Goal: Transaction & Acquisition: Obtain resource

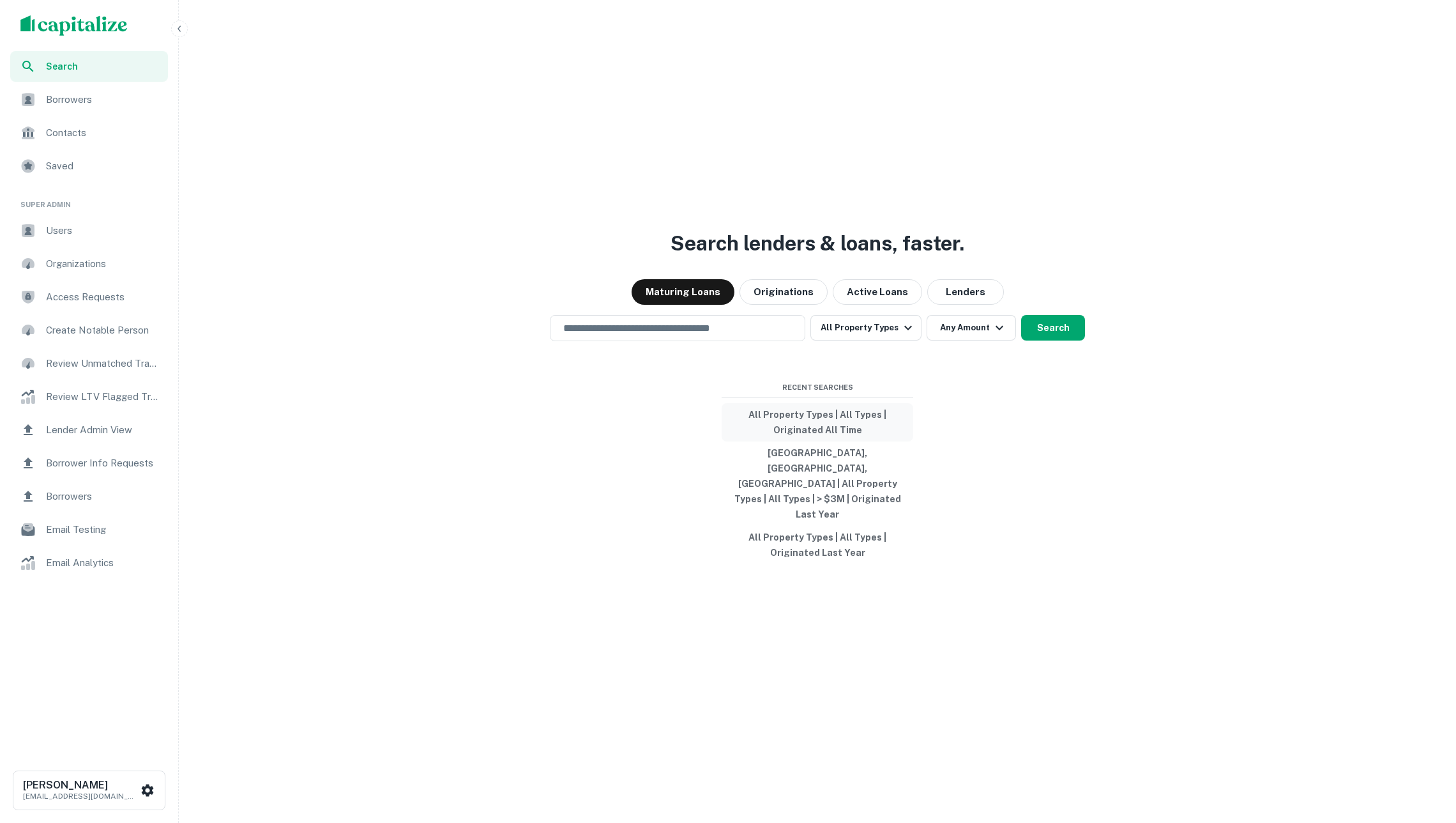
click at [784, 435] on button "All Property Types | All Types | Originated All Time" at bounding box center [818, 422] width 192 height 38
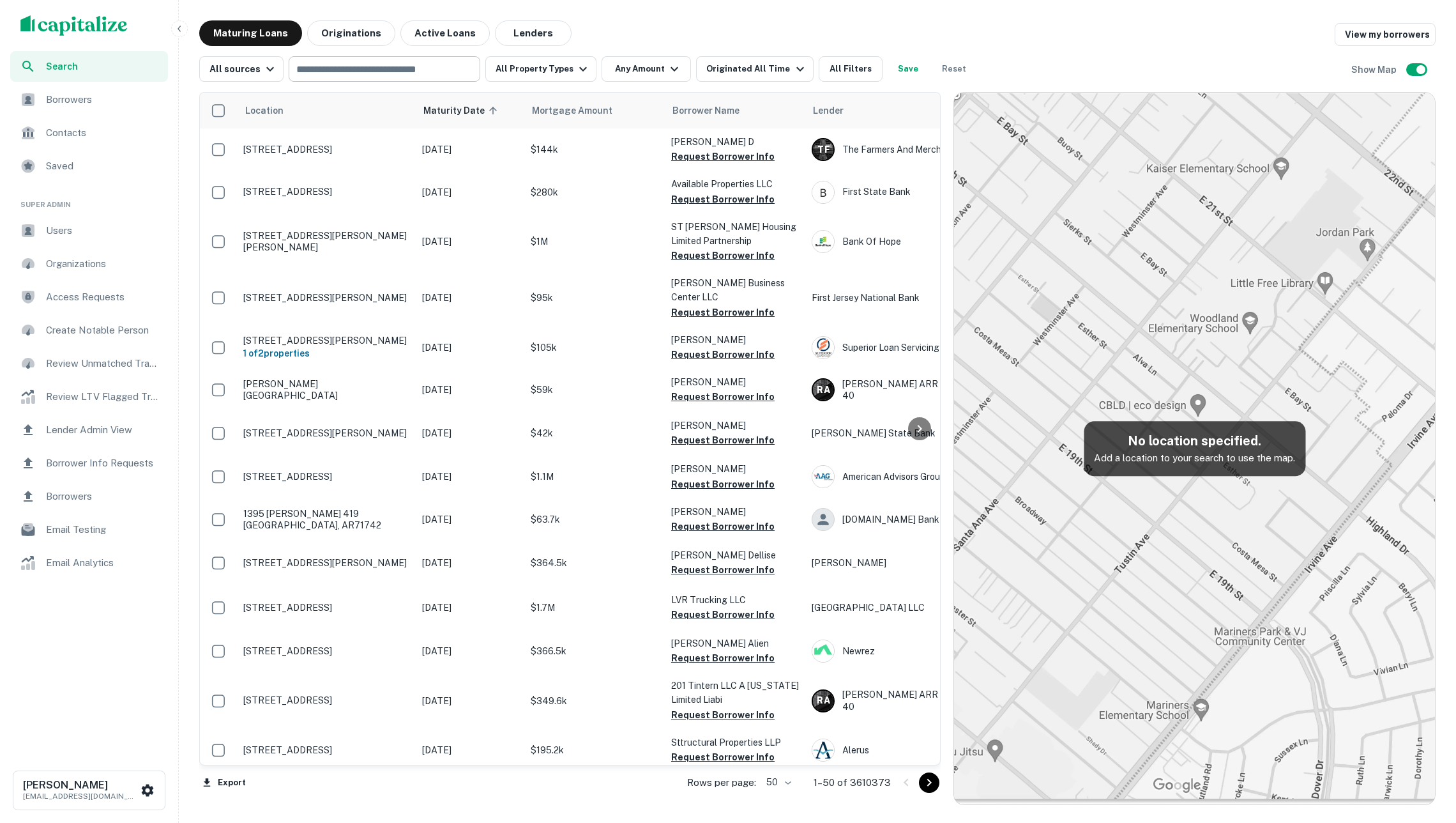
click at [335, 62] on input "text" at bounding box center [383, 69] width 182 height 18
type input "**********"
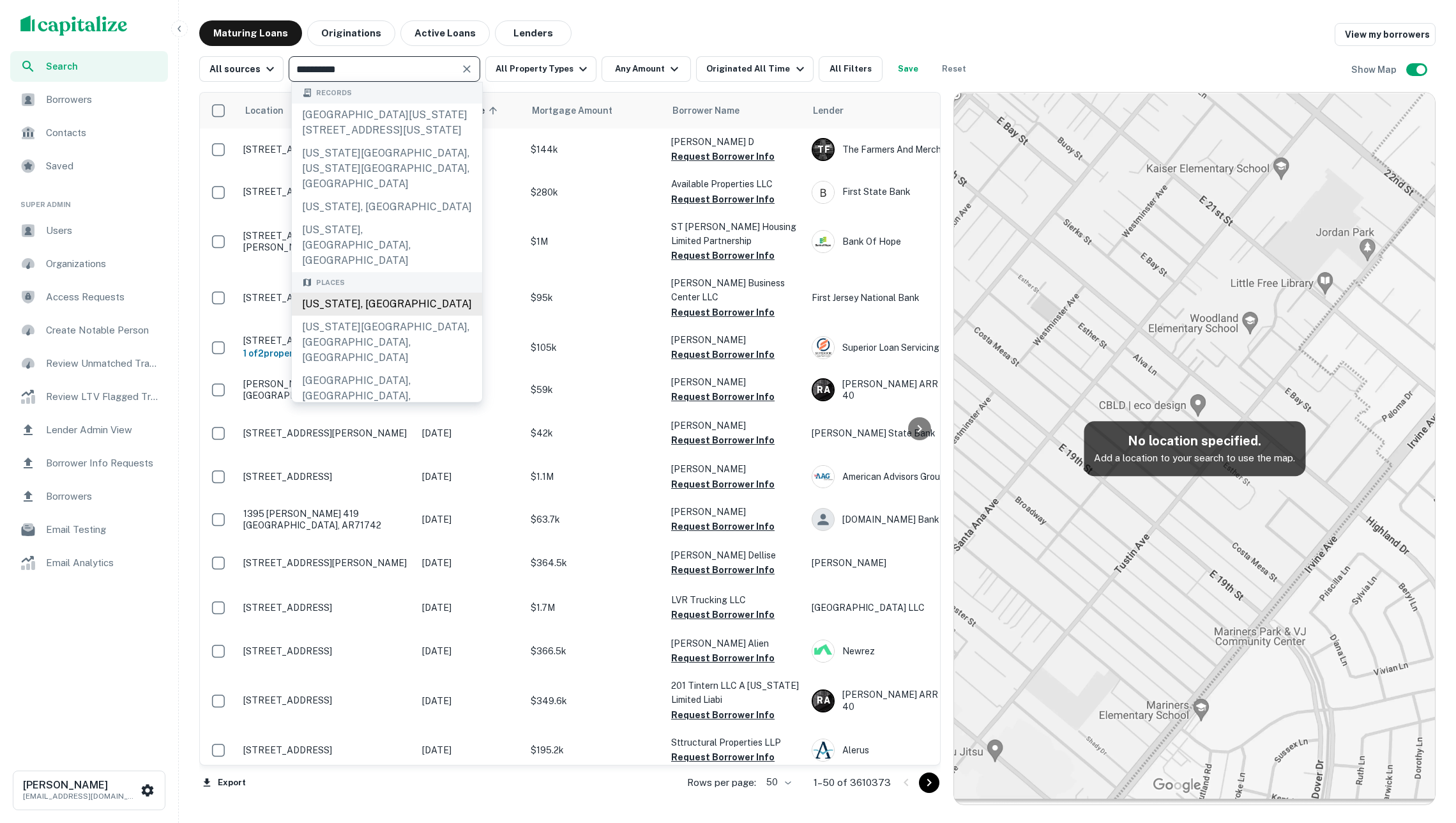
click at [379, 292] on div "[US_STATE], [GEOGRAPHIC_DATA]" at bounding box center [387, 304] width 190 height 23
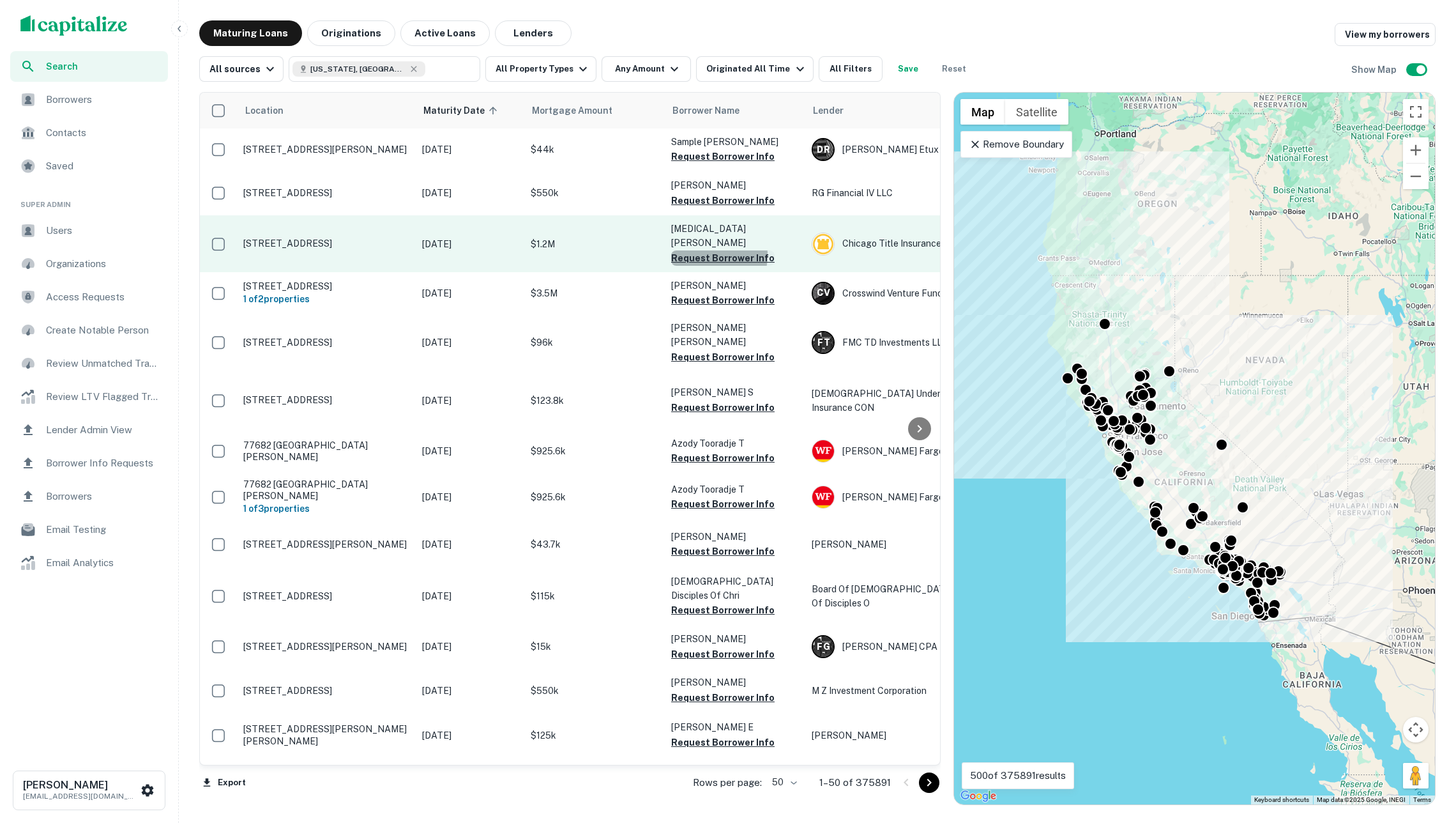
click at [705, 250] on button "Request Borrower Info" at bounding box center [723, 258] width 103 height 15
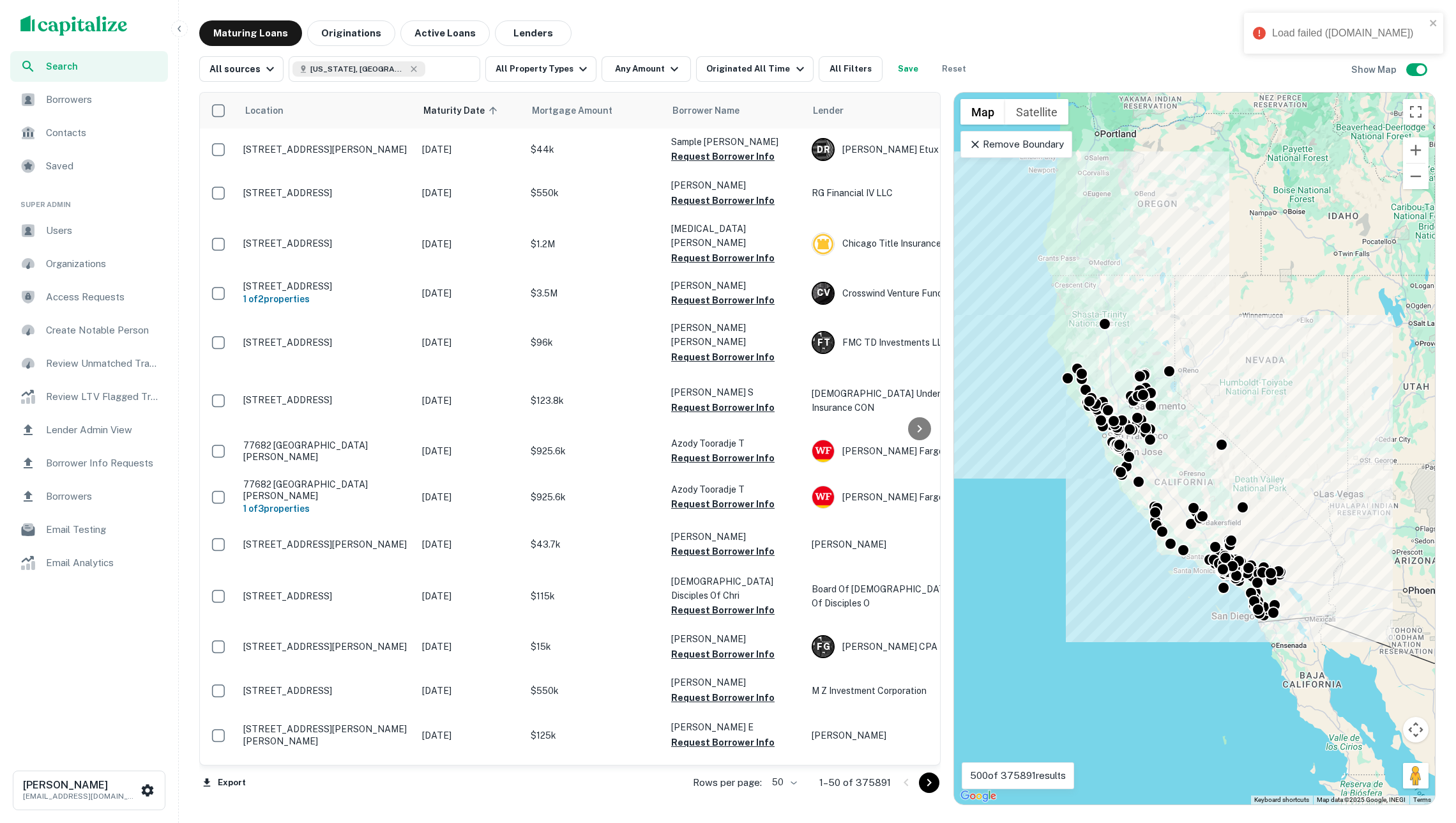
click at [1345, 37] on div "Load failed (api.capitalize.io)" at bounding box center [1349, 32] width 153 height 15
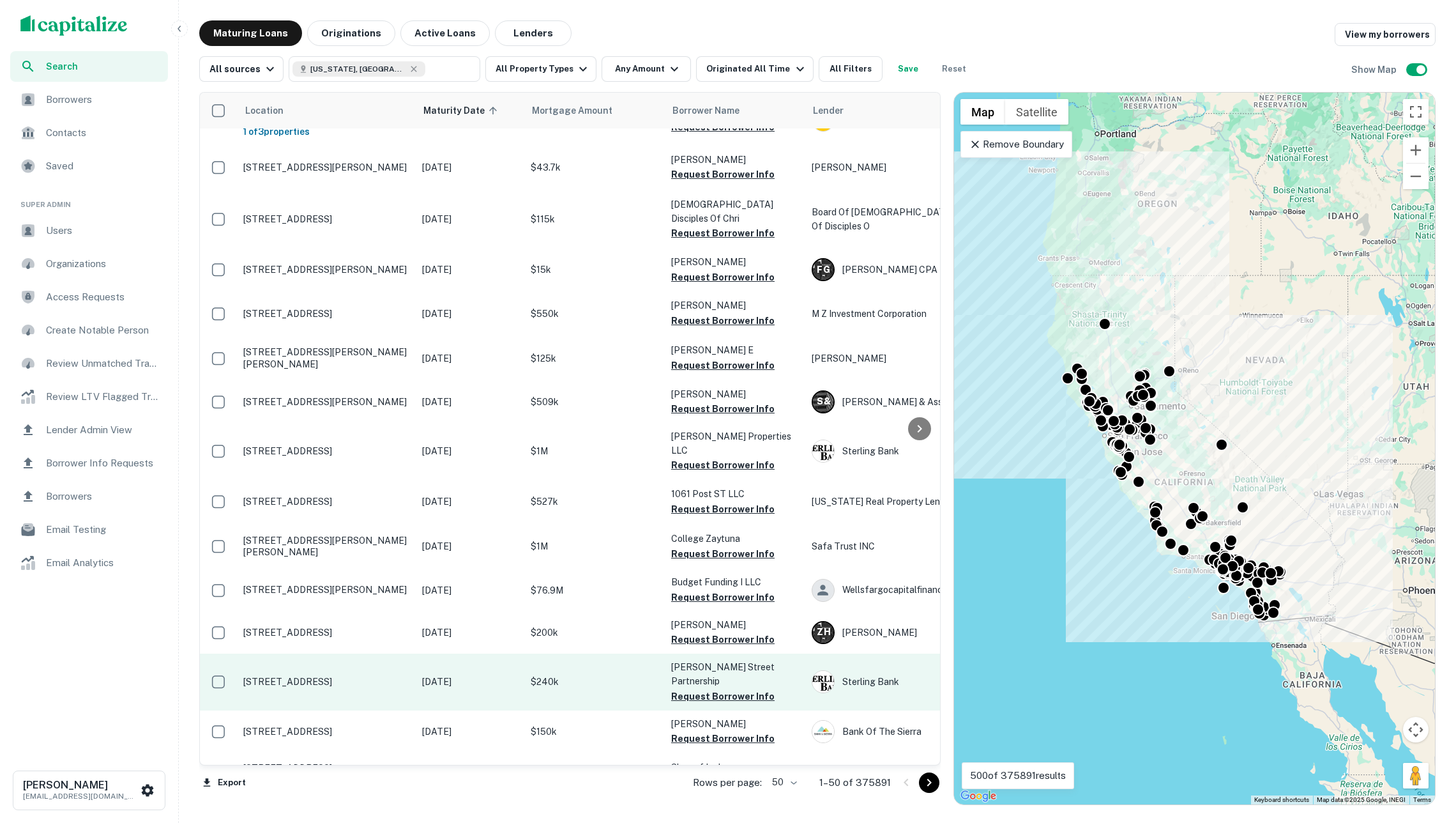
scroll to position [890, 0]
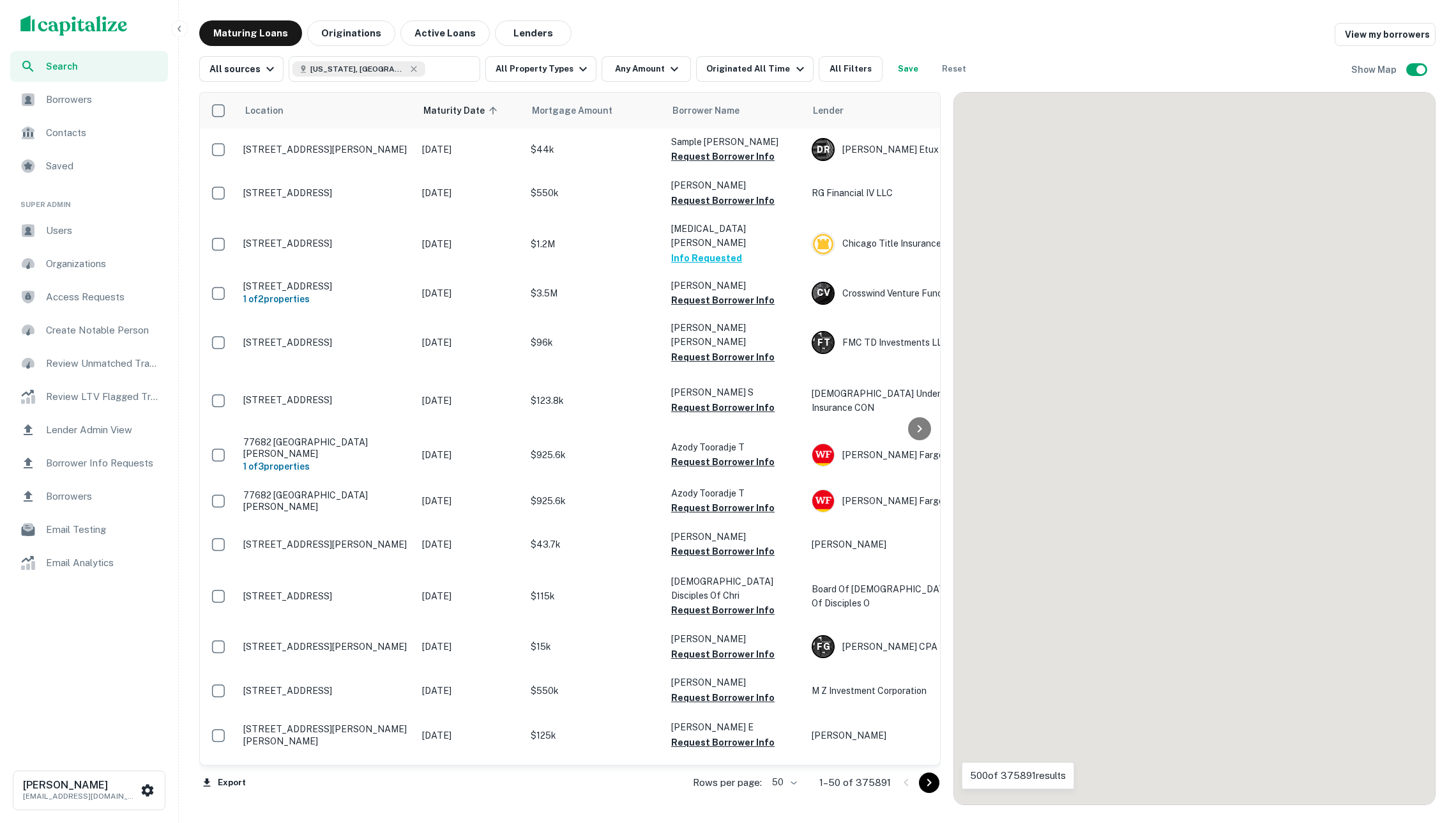
scroll to position [890, 0]
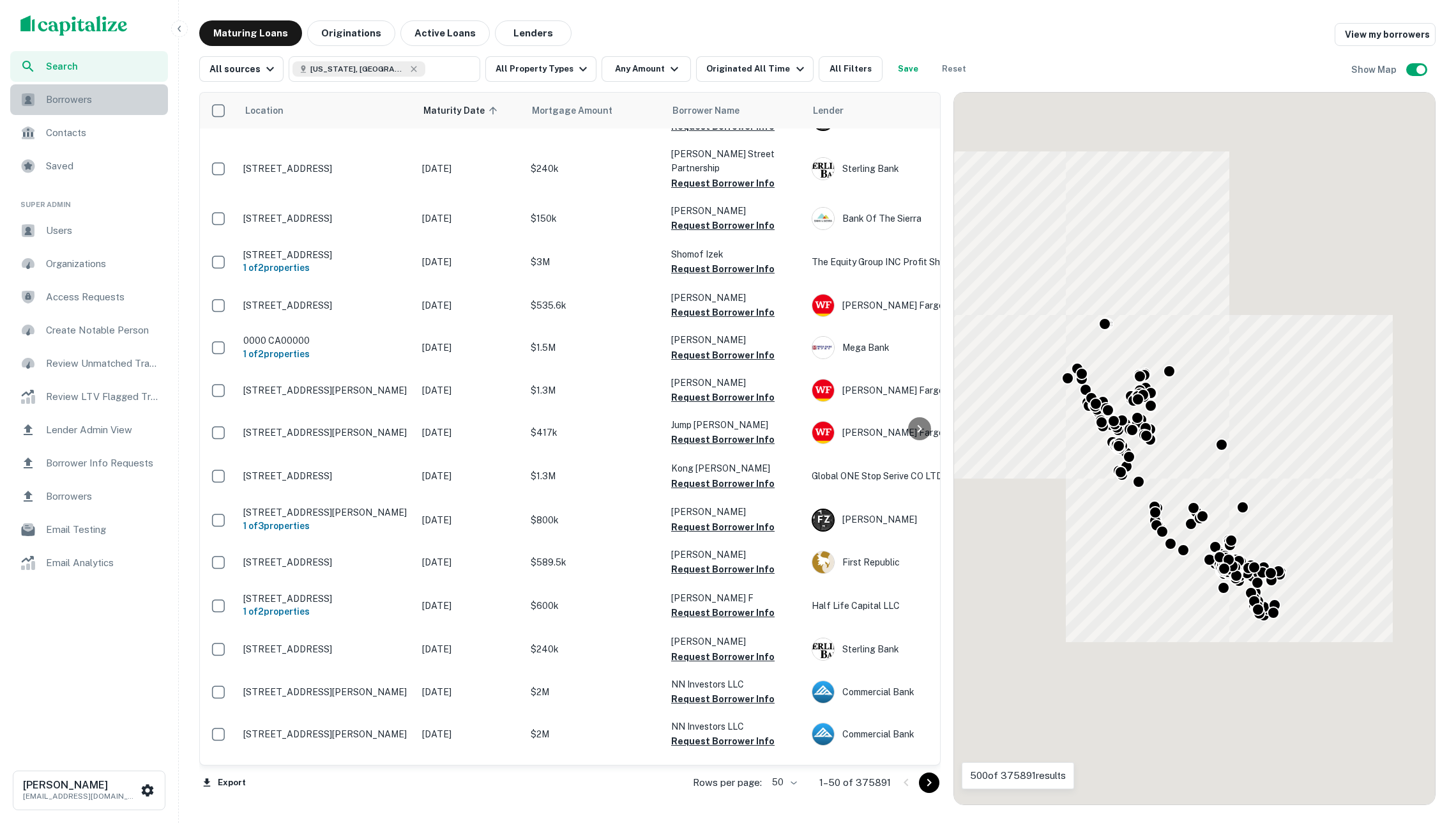
click at [60, 95] on span "Borrowers" at bounding box center [103, 99] width 114 height 15
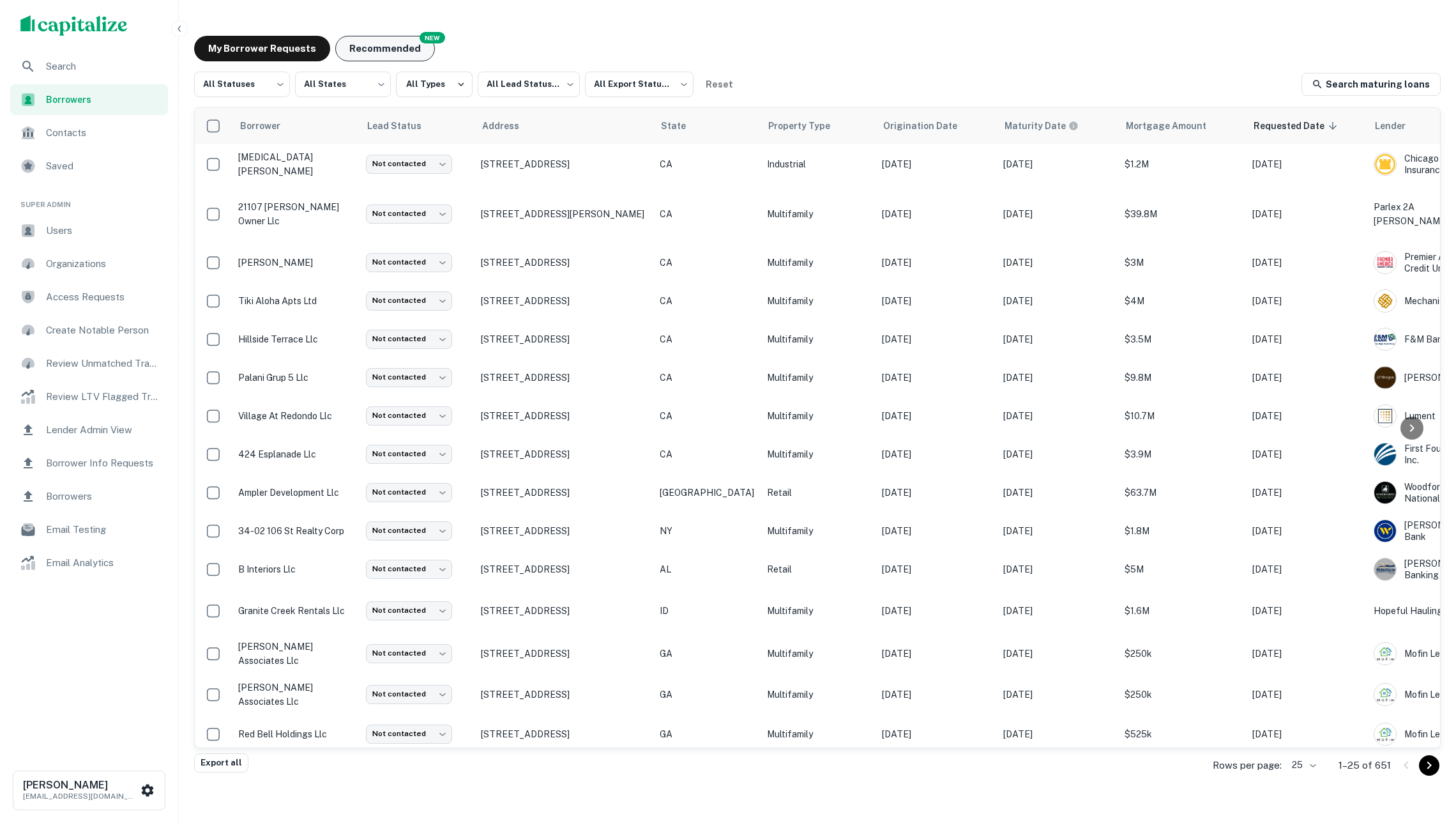
click at [364, 51] on button "Recommended" at bounding box center [385, 48] width 100 height 25
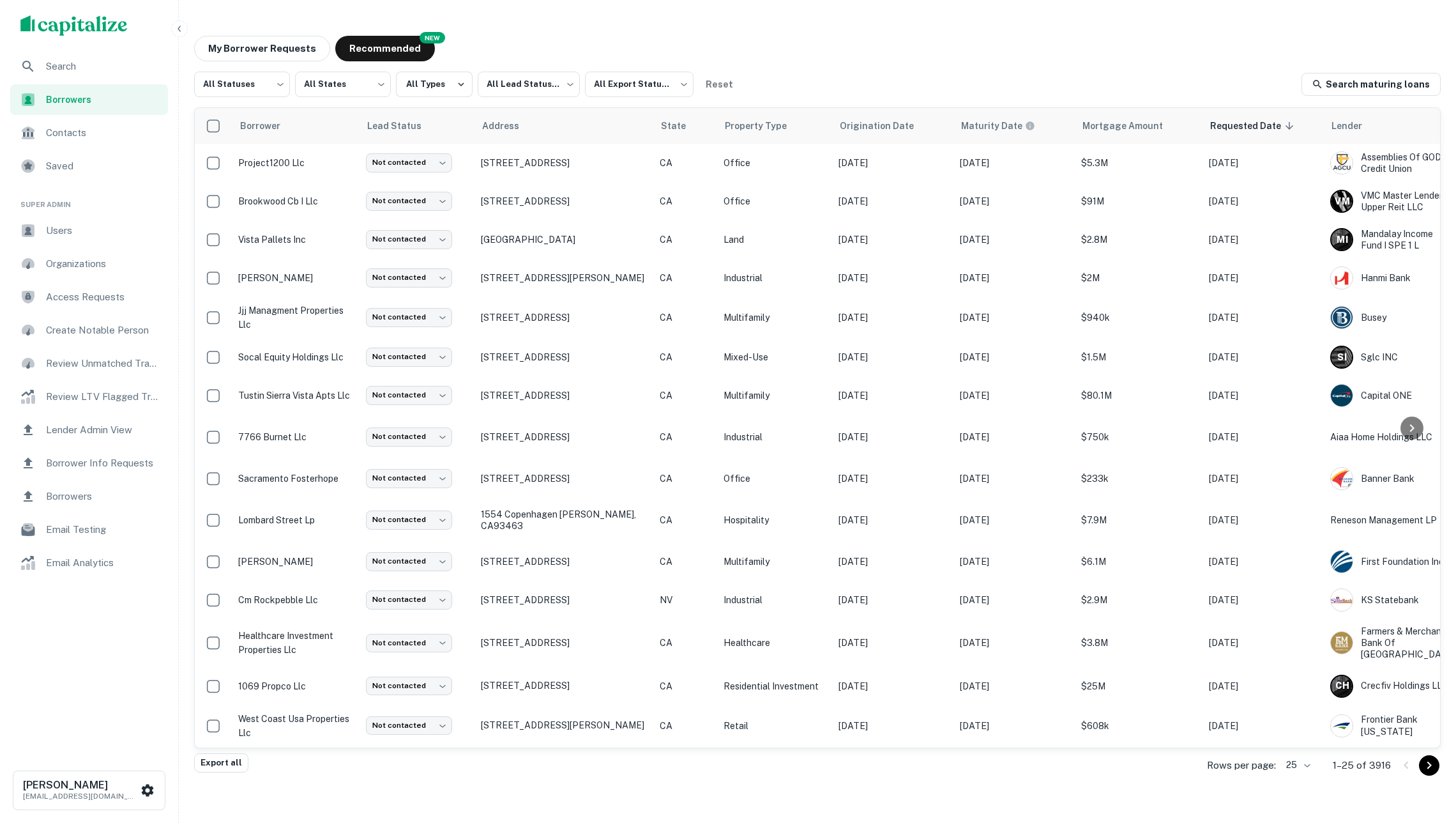
click at [78, 64] on span "Search" at bounding box center [103, 66] width 114 height 15
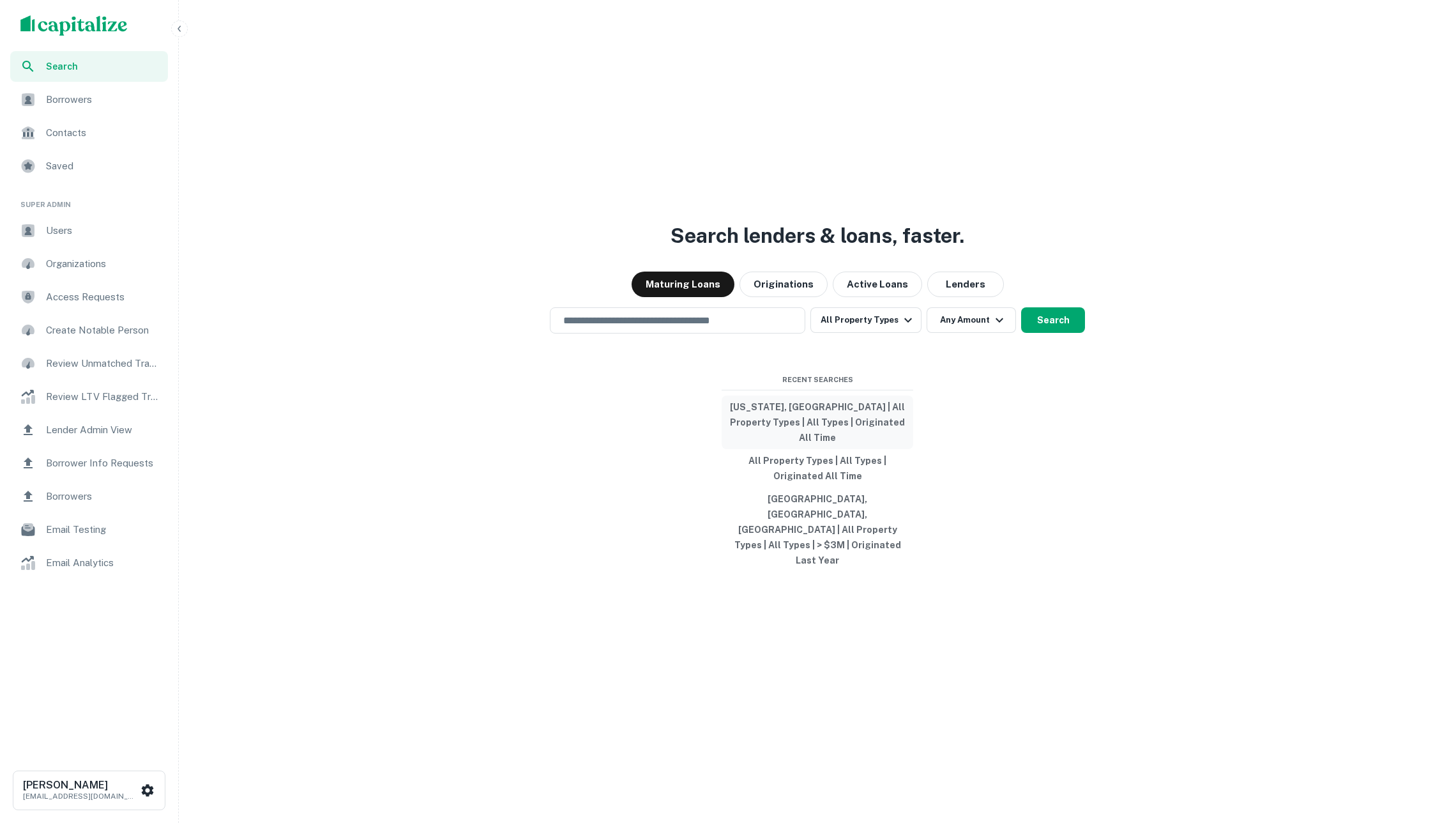
click at [795, 441] on button "[US_STATE], [GEOGRAPHIC_DATA] | All Property Types | All Types | Originated All…" at bounding box center [818, 422] width 192 height 54
type input "**********"
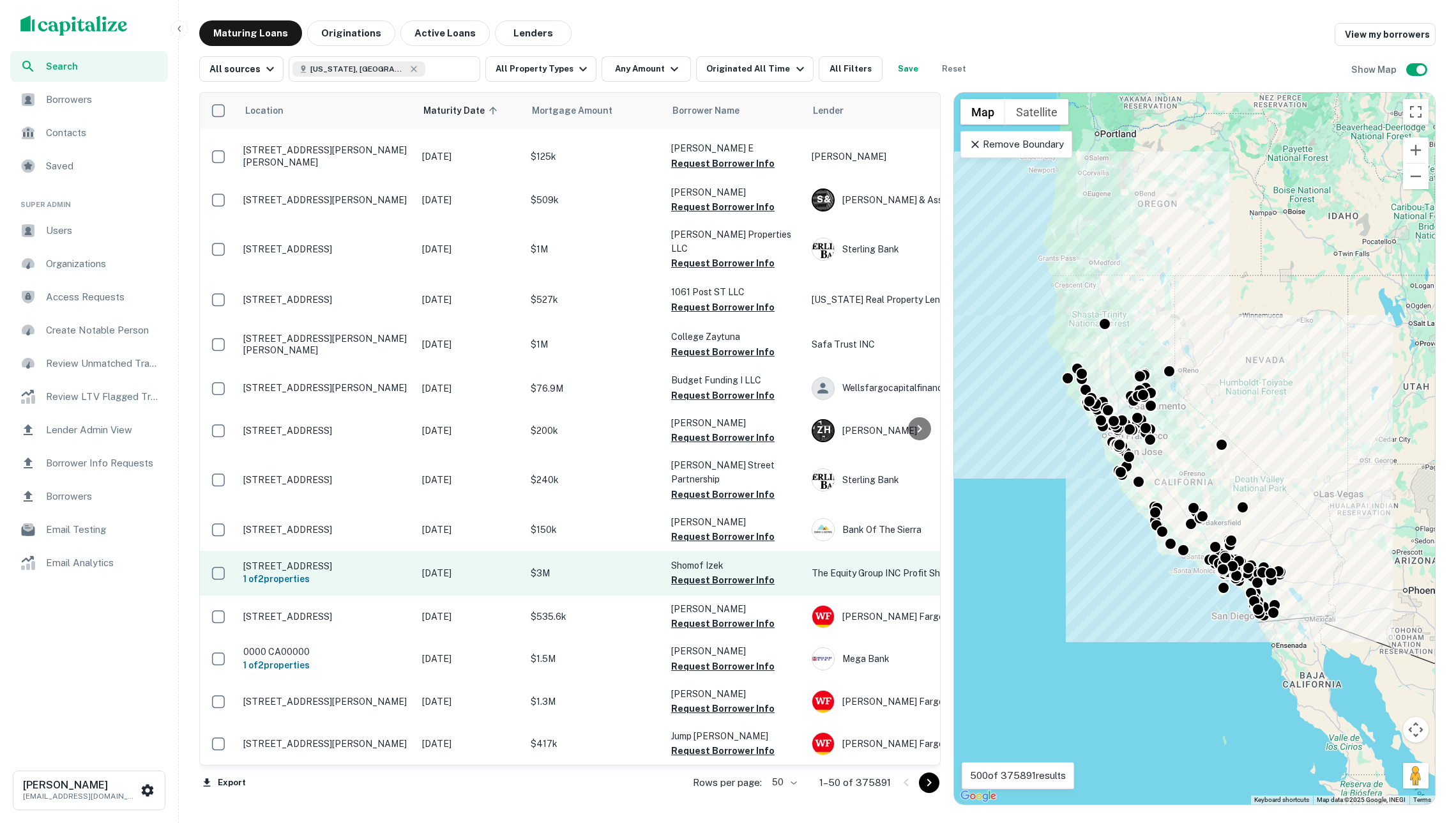
scroll to position [1038, 0]
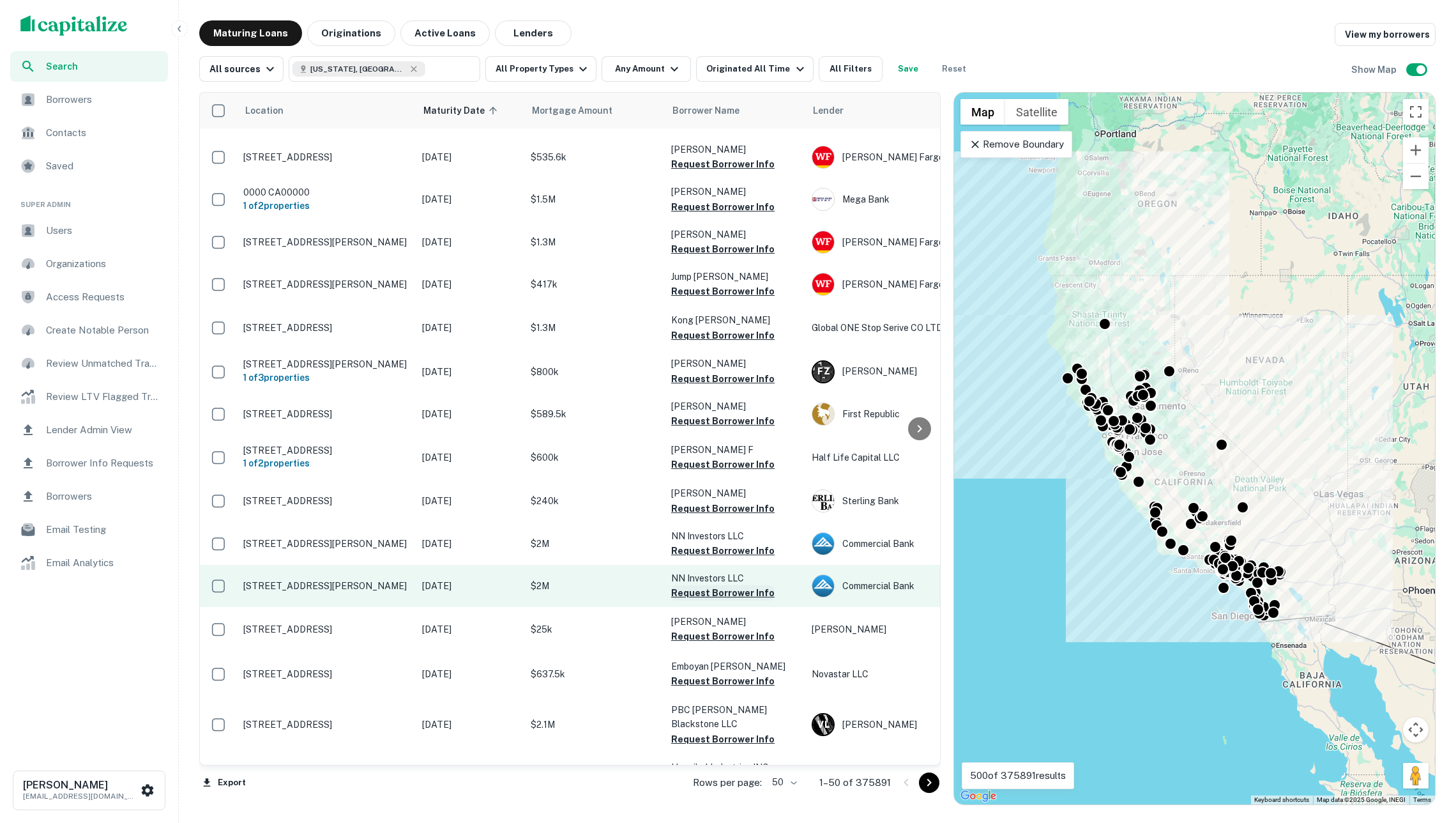
click at [721, 585] on button "Request Borrower Info" at bounding box center [723, 592] width 103 height 15
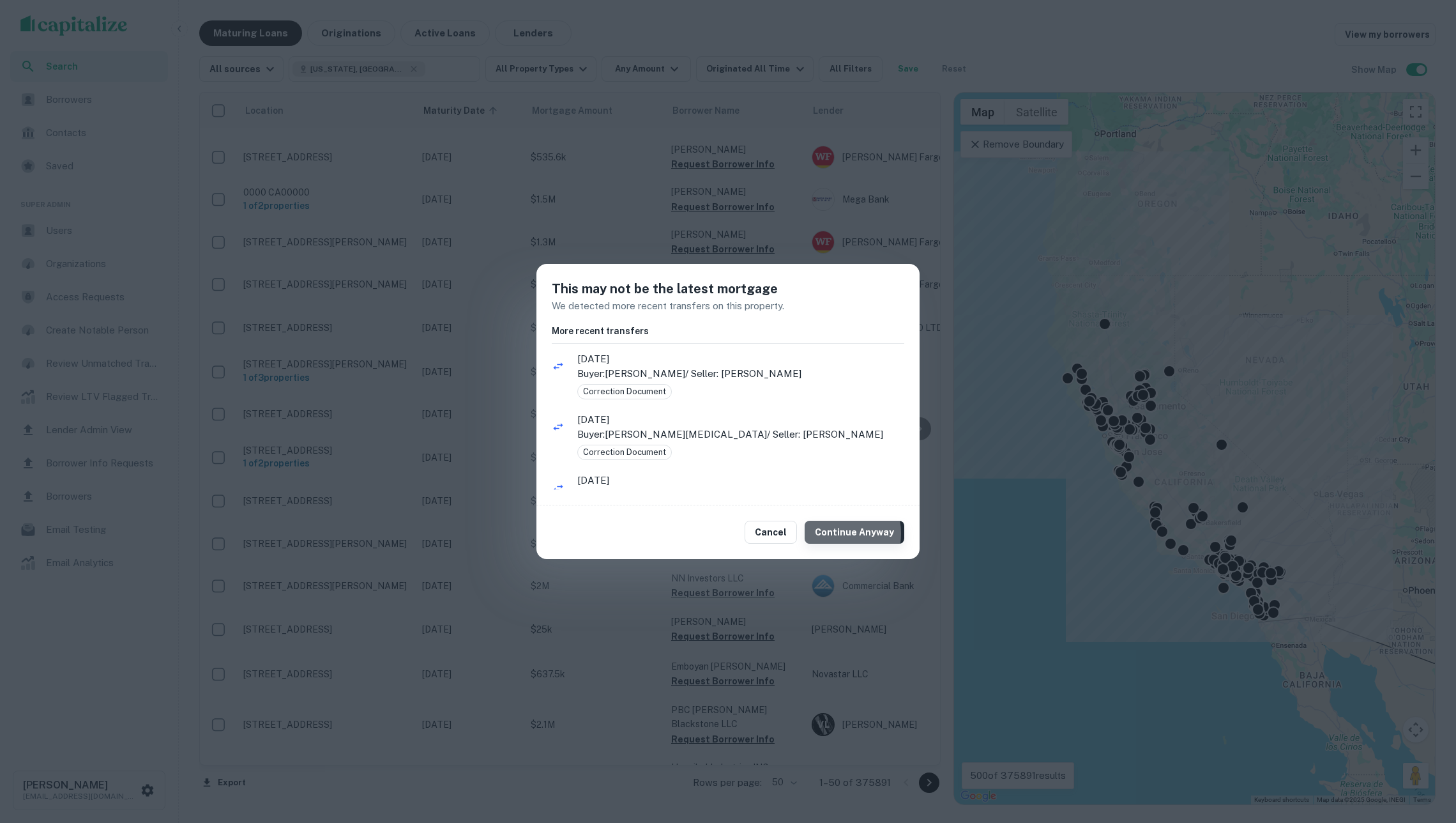
click at [836, 533] on button "Continue Anyway" at bounding box center [854, 532] width 100 height 23
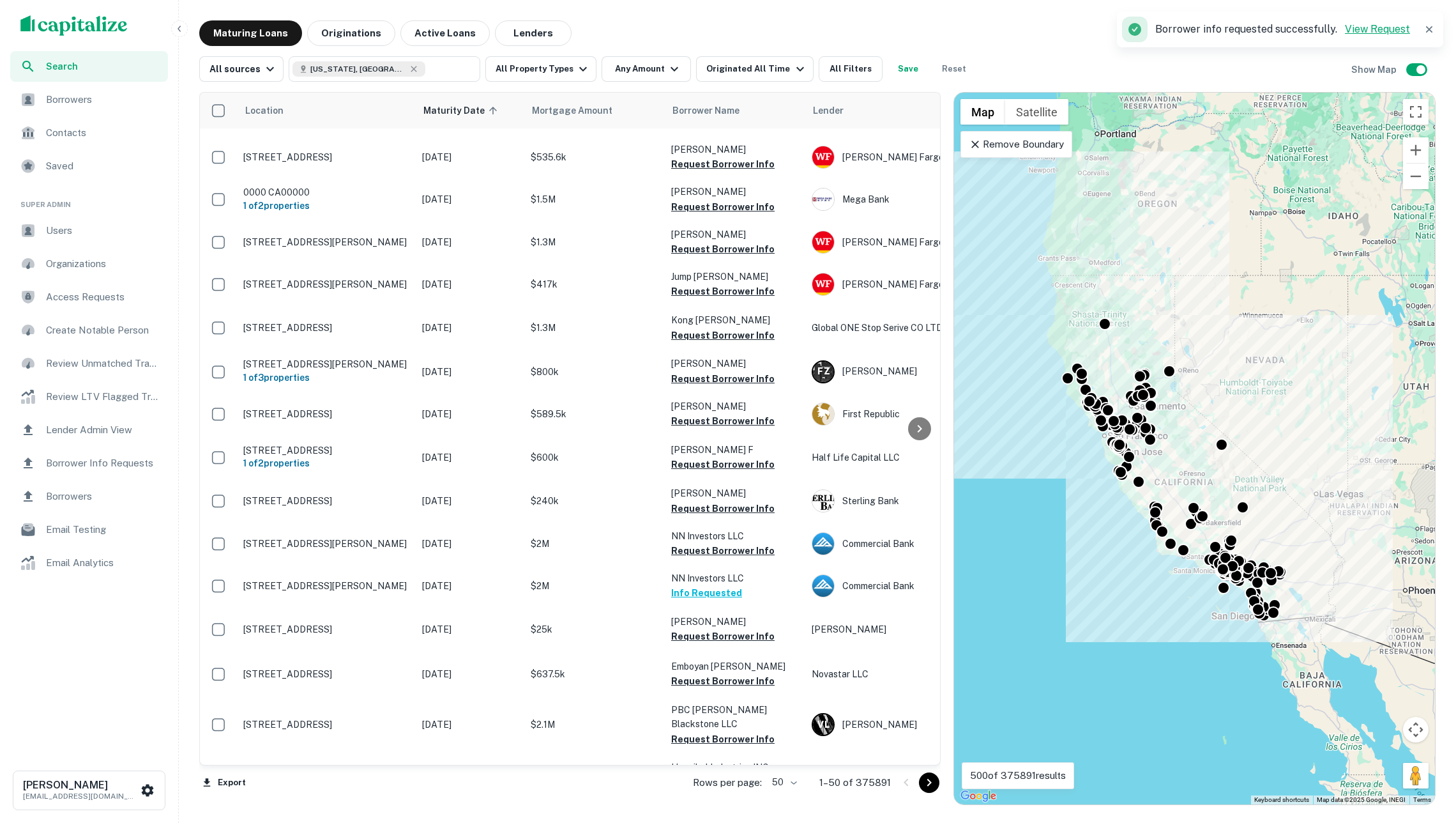
click at [1380, 28] on link "View Request" at bounding box center [1377, 28] width 65 height 12
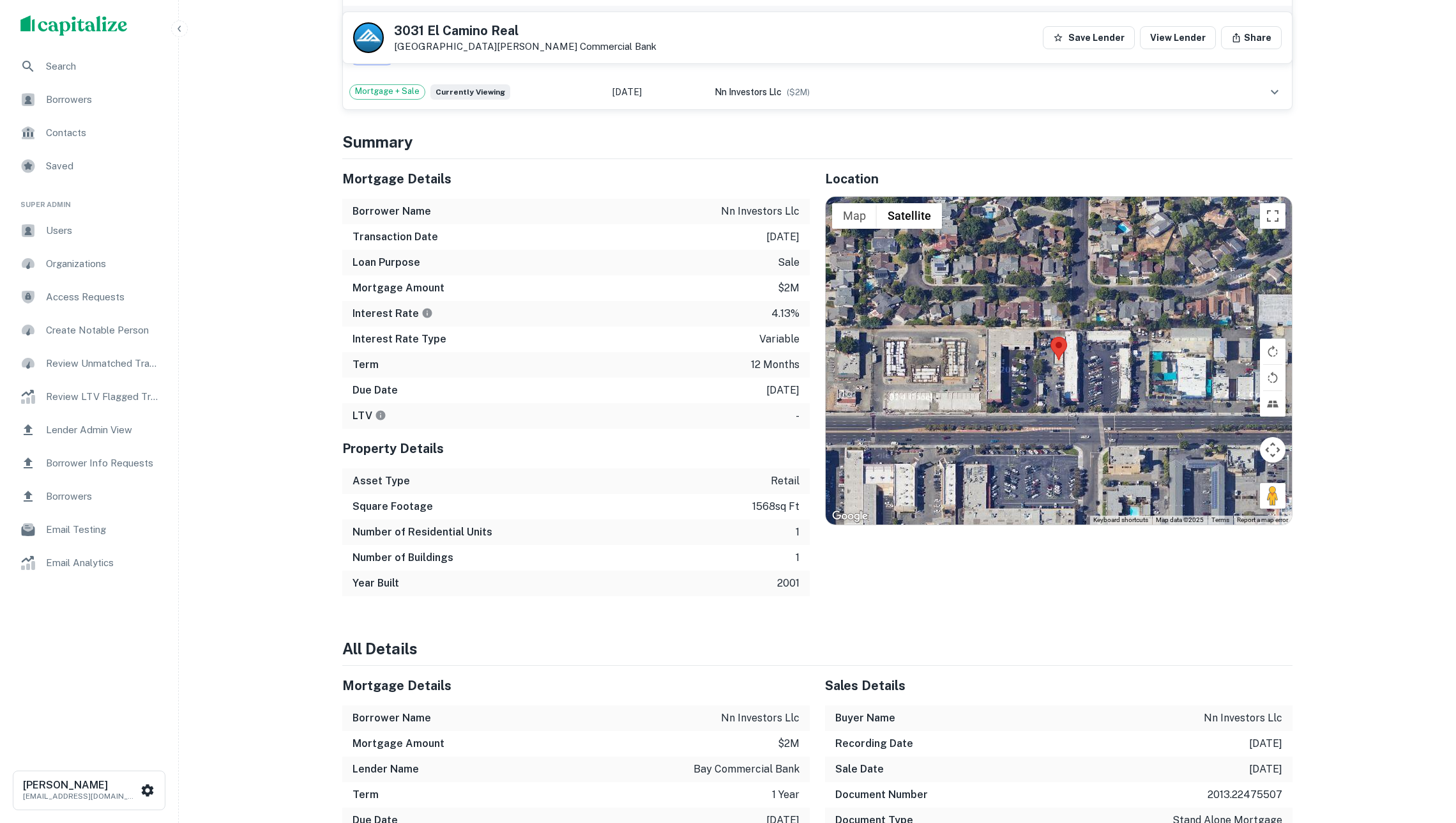
scroll to position [1387, 0]
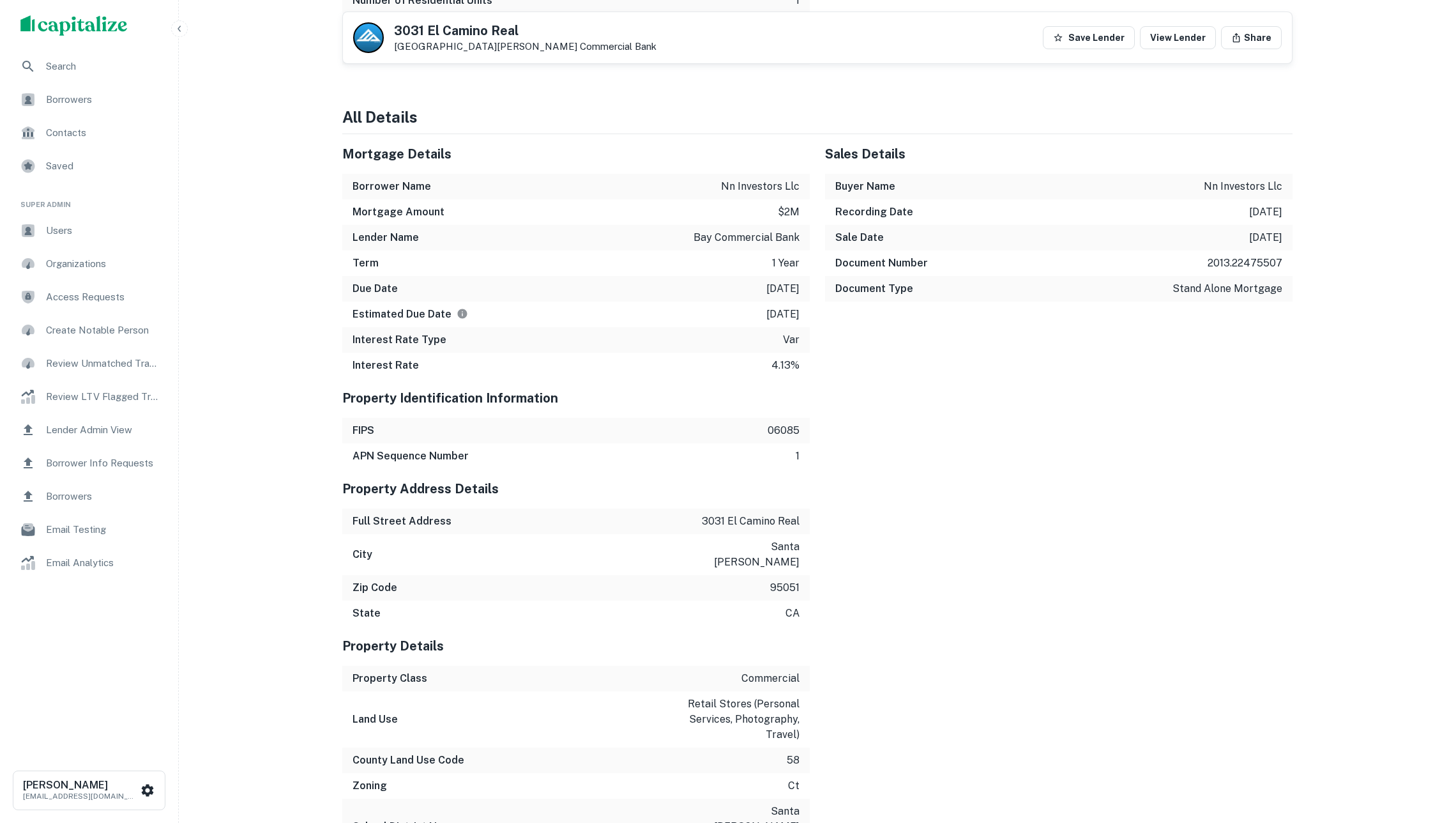
click at [89, 96] on span "Borrowers" at bounding box center [103, 99] width 114 height 15
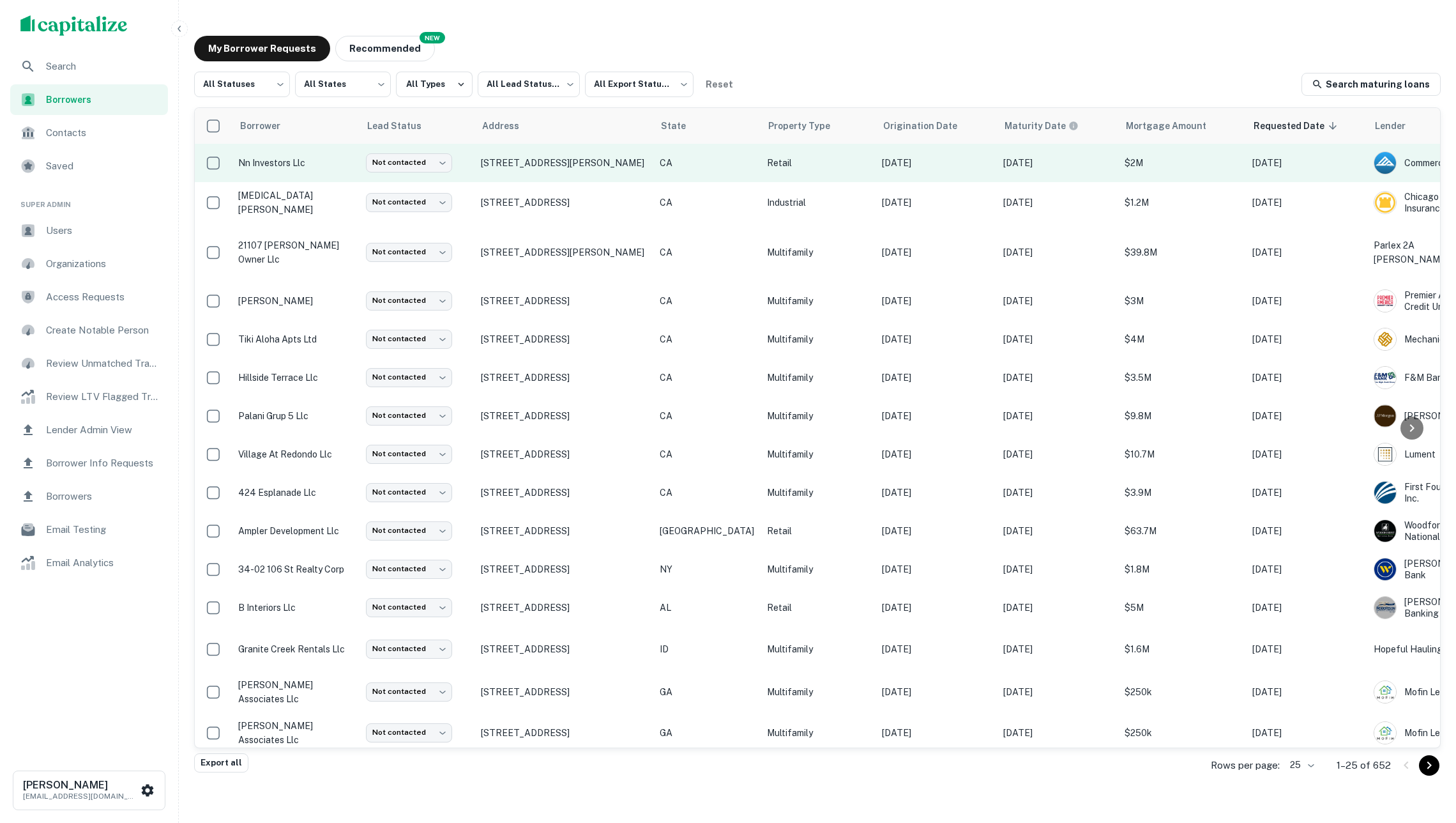
click at [701, 164] on p "CA" at bounding box center [706, 162] width 94 height 14
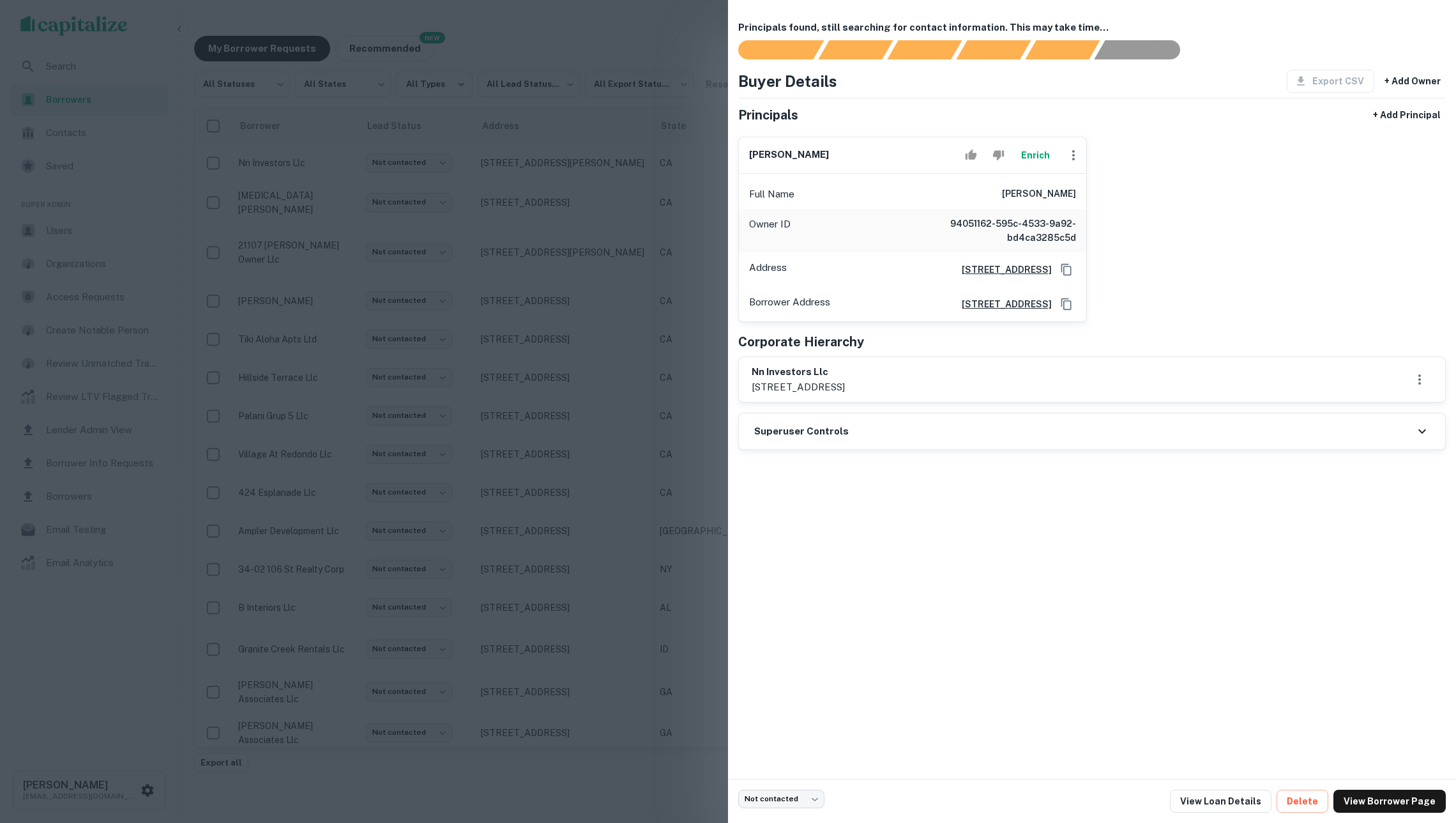
click at [1028, 159] on button "Enrich" at bounding box center [1035, 154] width 41 height 25
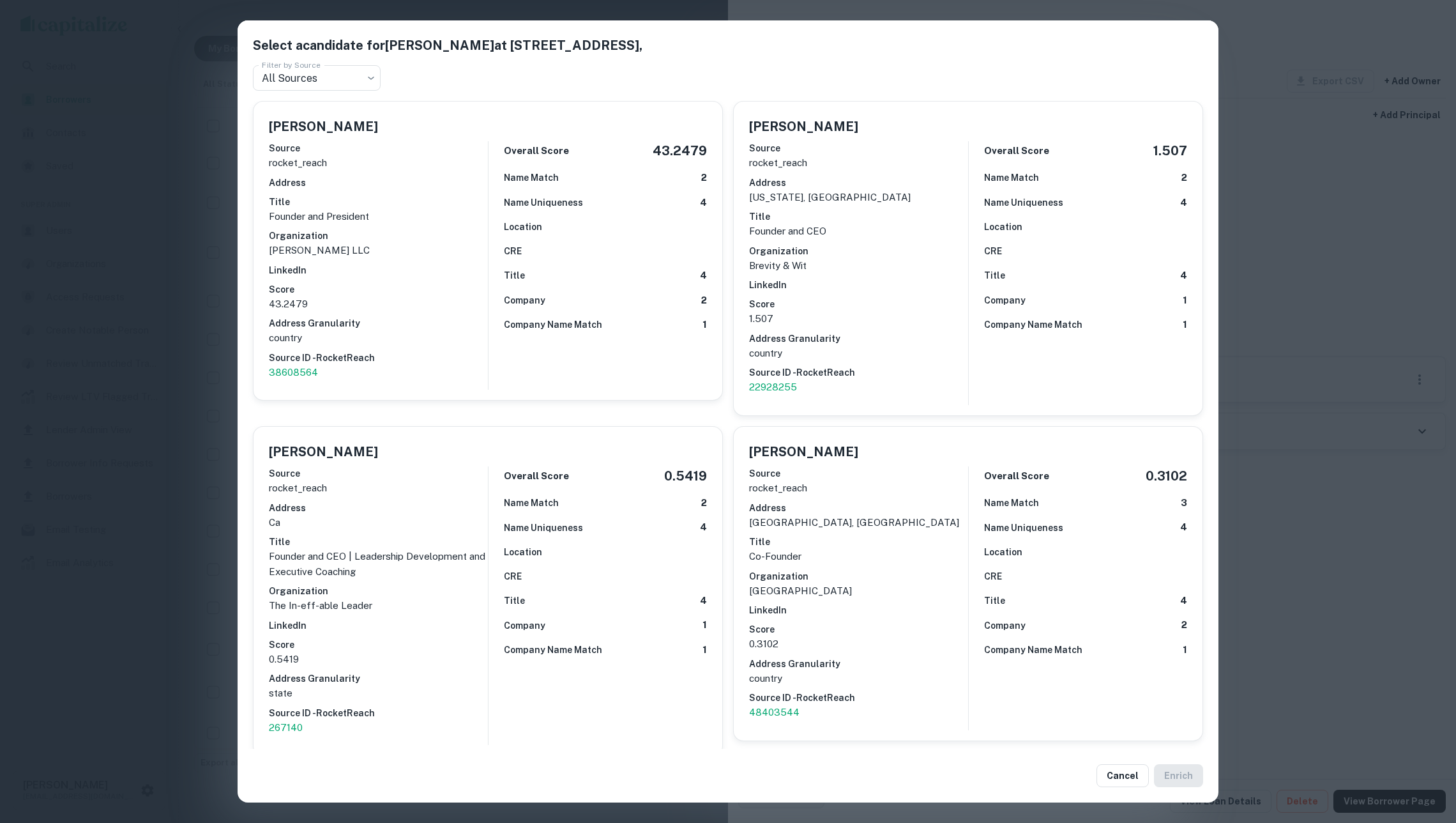
click at [1293, 245] on div "Select a candidate for MINAL JESWANI at 1070 mercedes ave, Filter by Source All…" at bounding box center [728, 411] width 1456 height 823
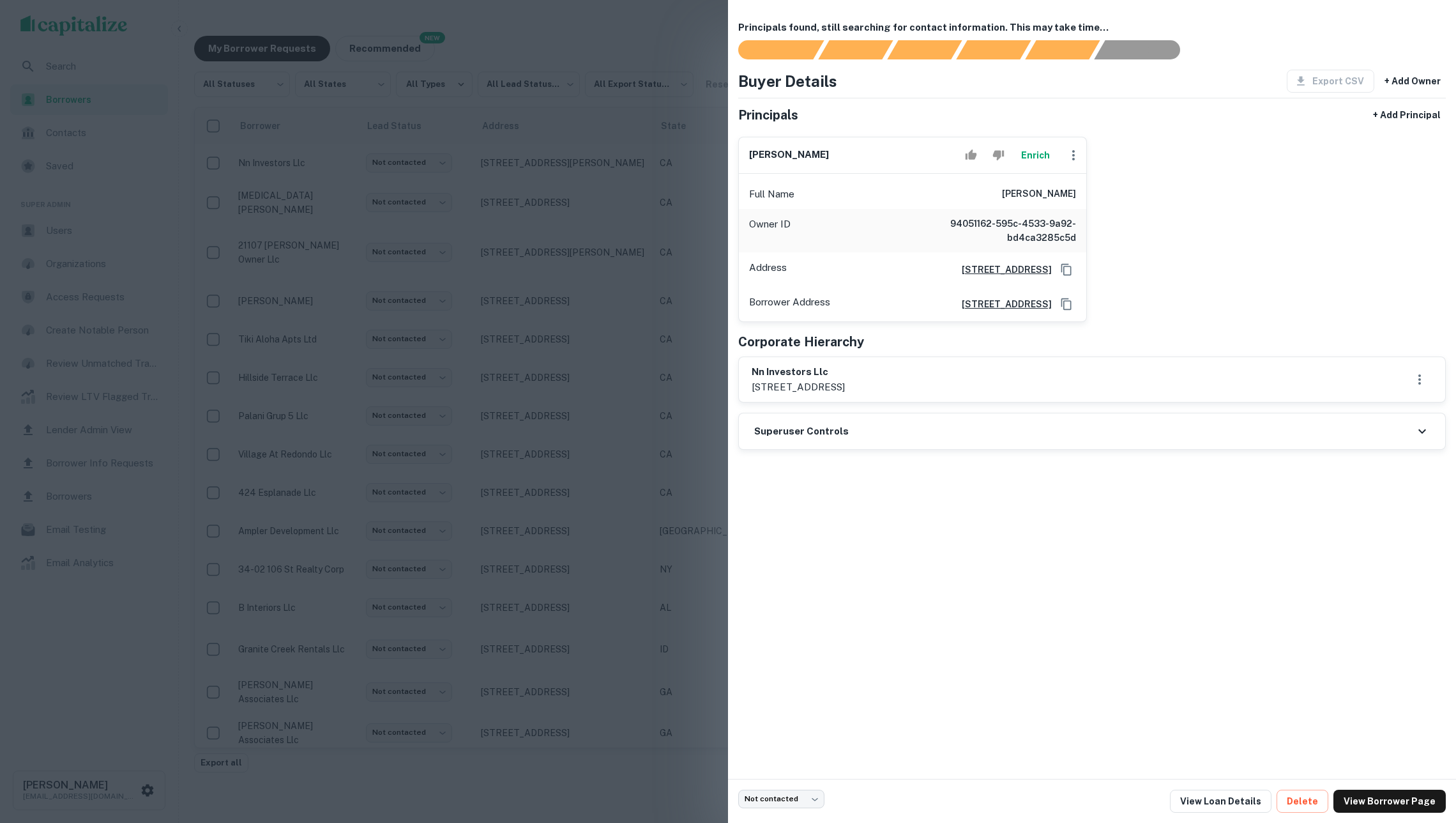
click at [627, 271] on div at bounding box center [728, 411] width 1456 height 823
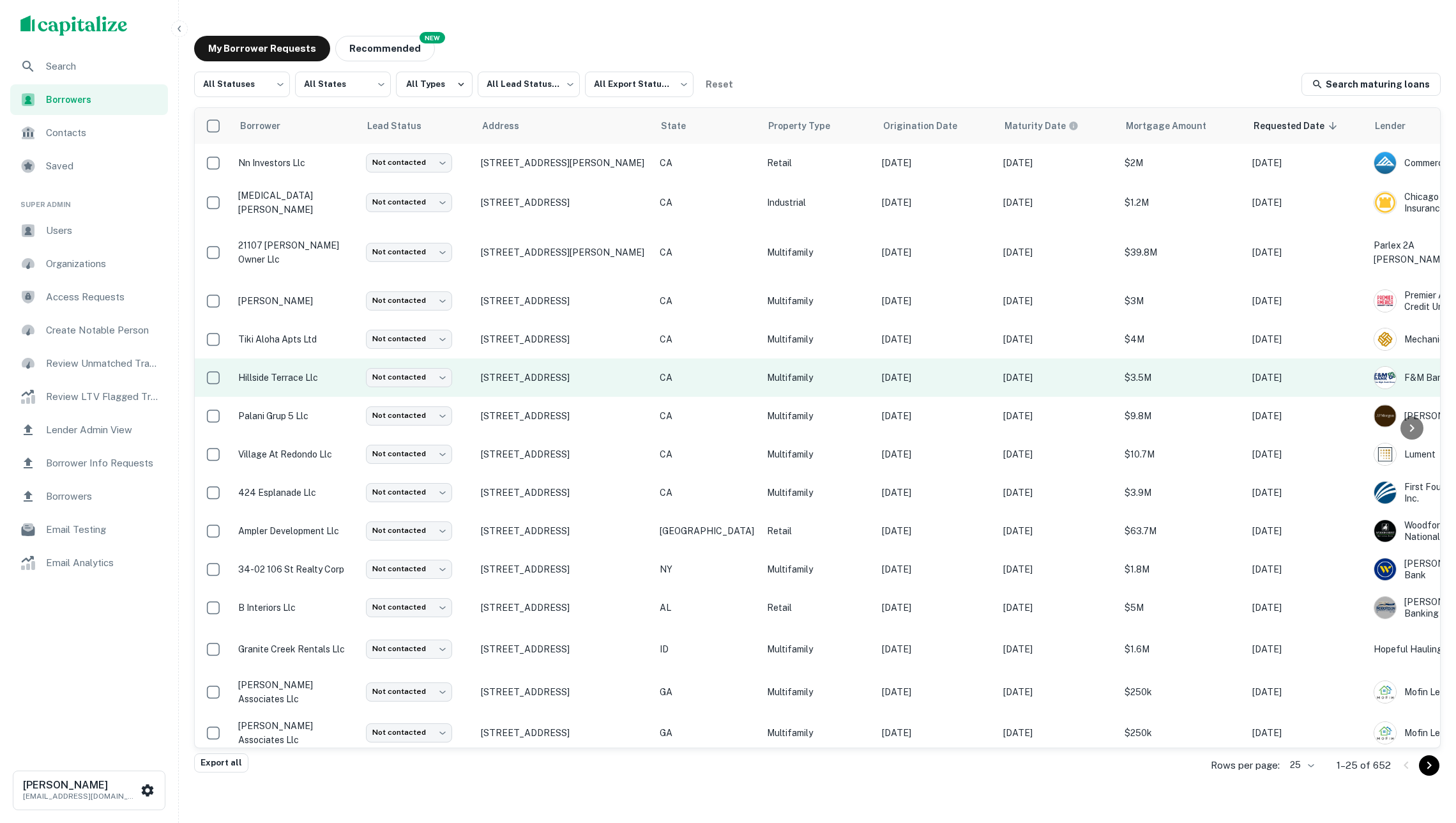
click at [932, 358] on td "Nov 09, 2021" at bounding box center [935, 377] width 121 height 38
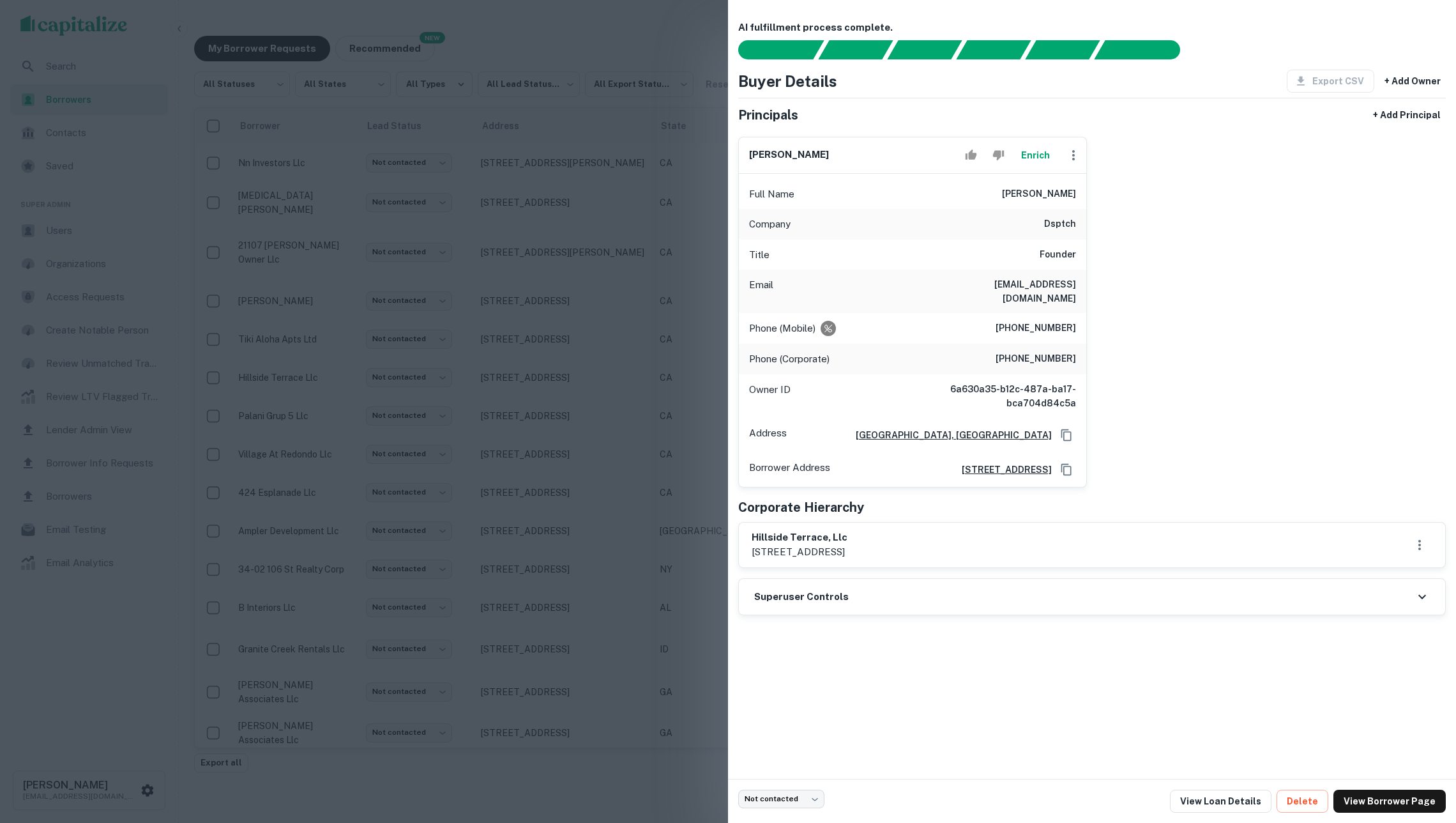
click at [516, 310] on div at bounding box center [728, 411] width 1456 height 823
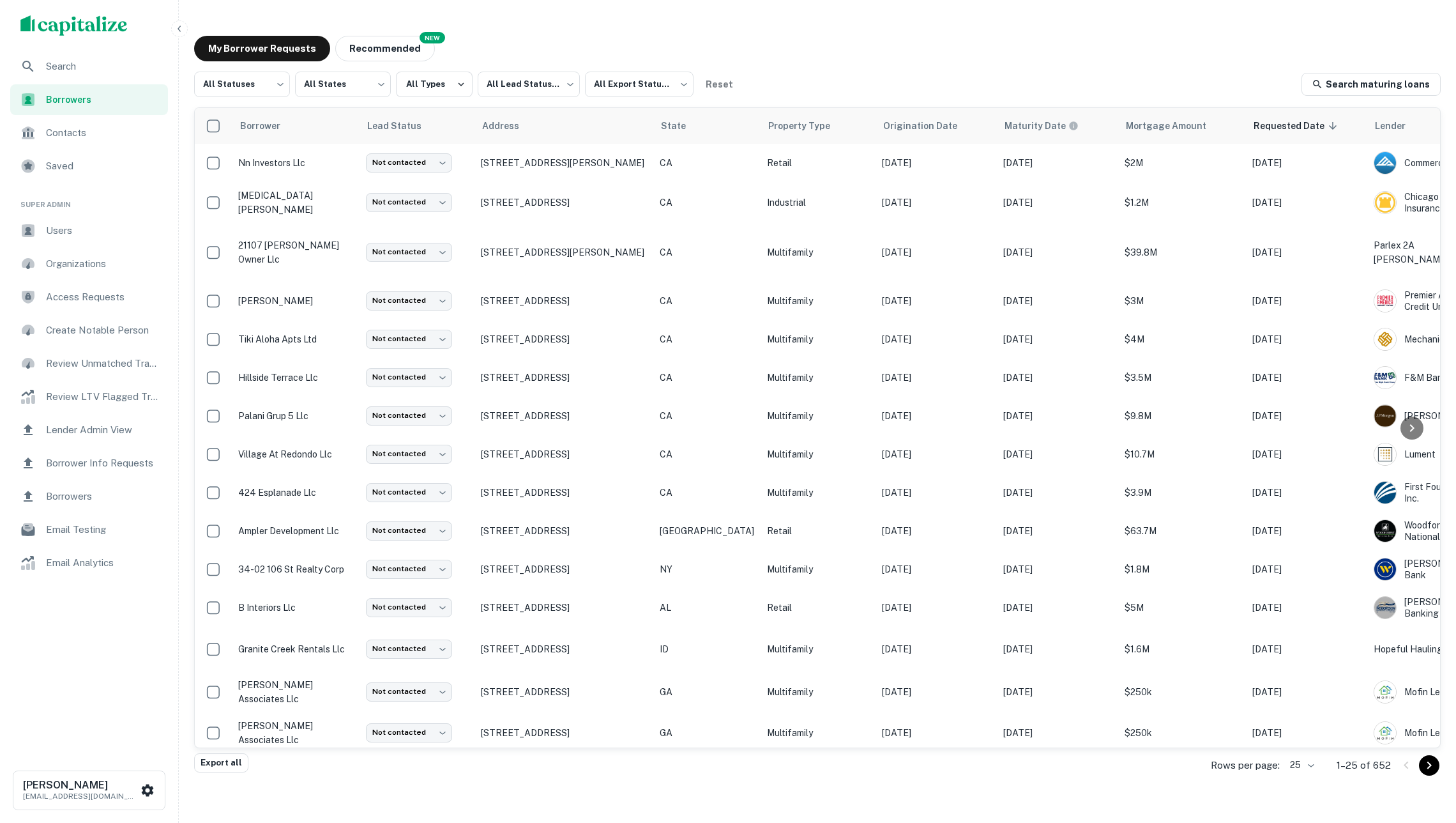
click at [64, 74] on div "Search" at bounding box center [89, 67] width 158 height 31
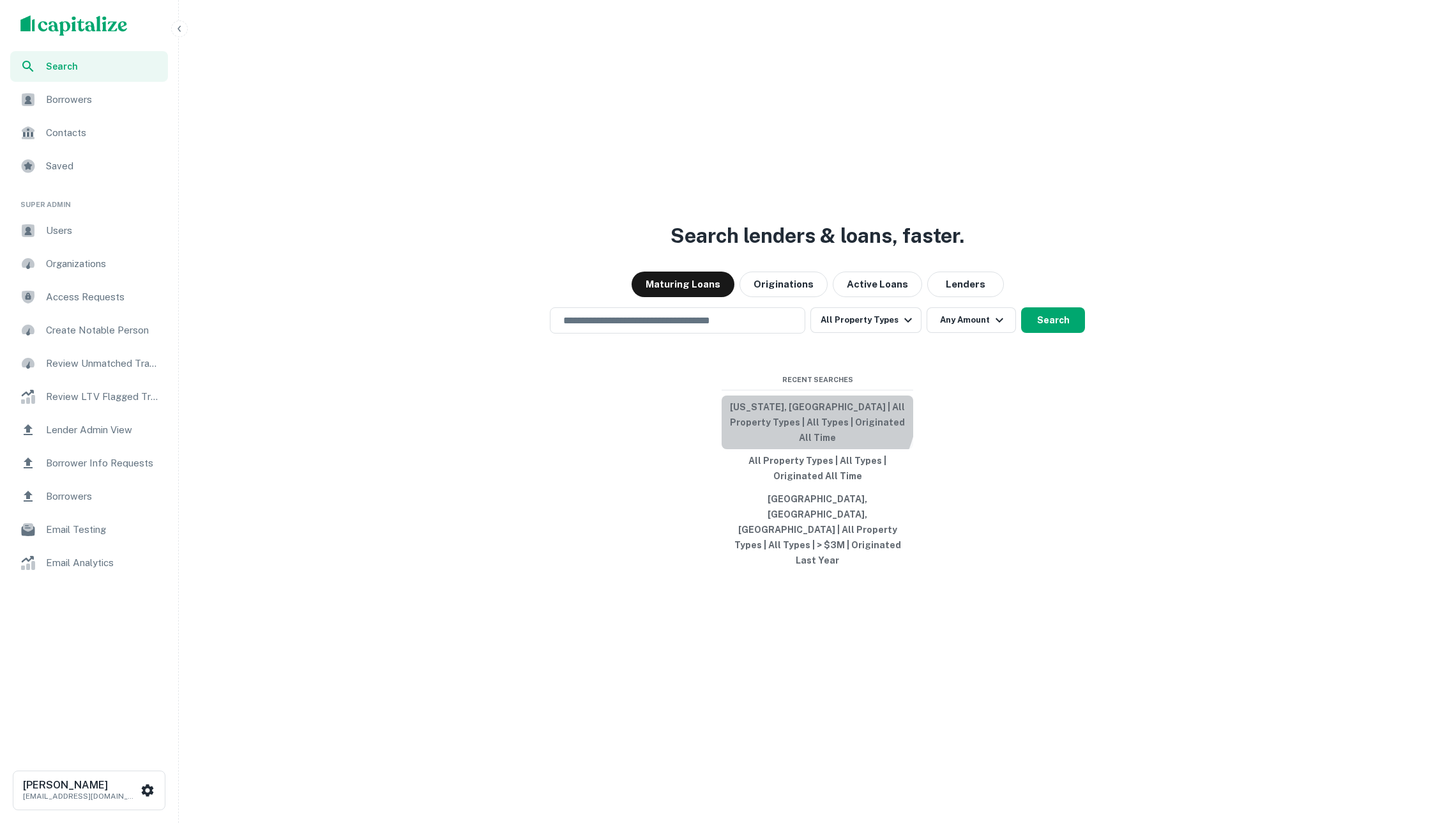
click at [776, 430] on button "[US_STATE], [GEOGRAPHIC_DATA] | All Property Types | All Types | Originated All…" at bounding box center [818, 422] width 192 height 54
type input "**********"
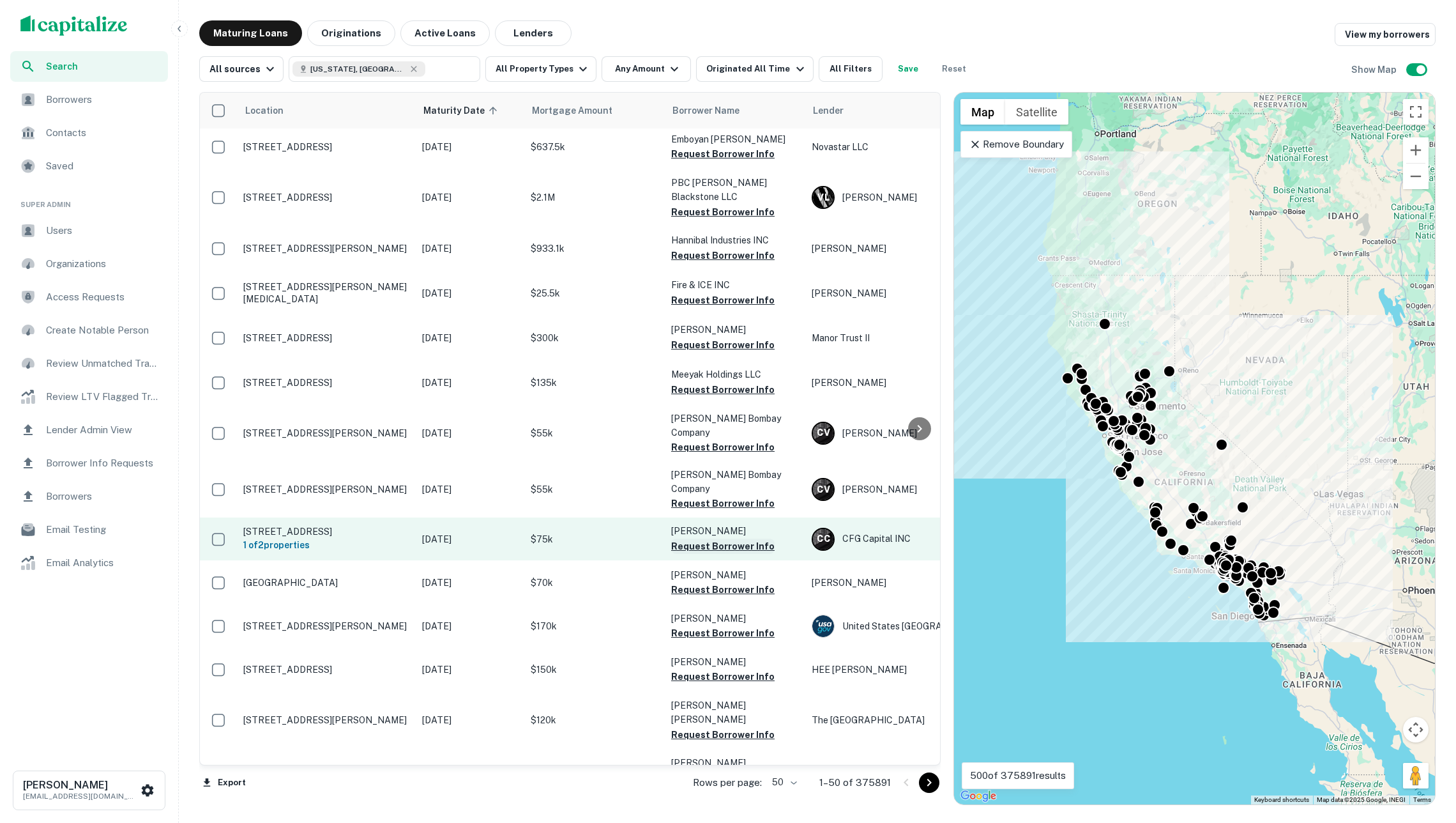
scroll to position [1561, 0]
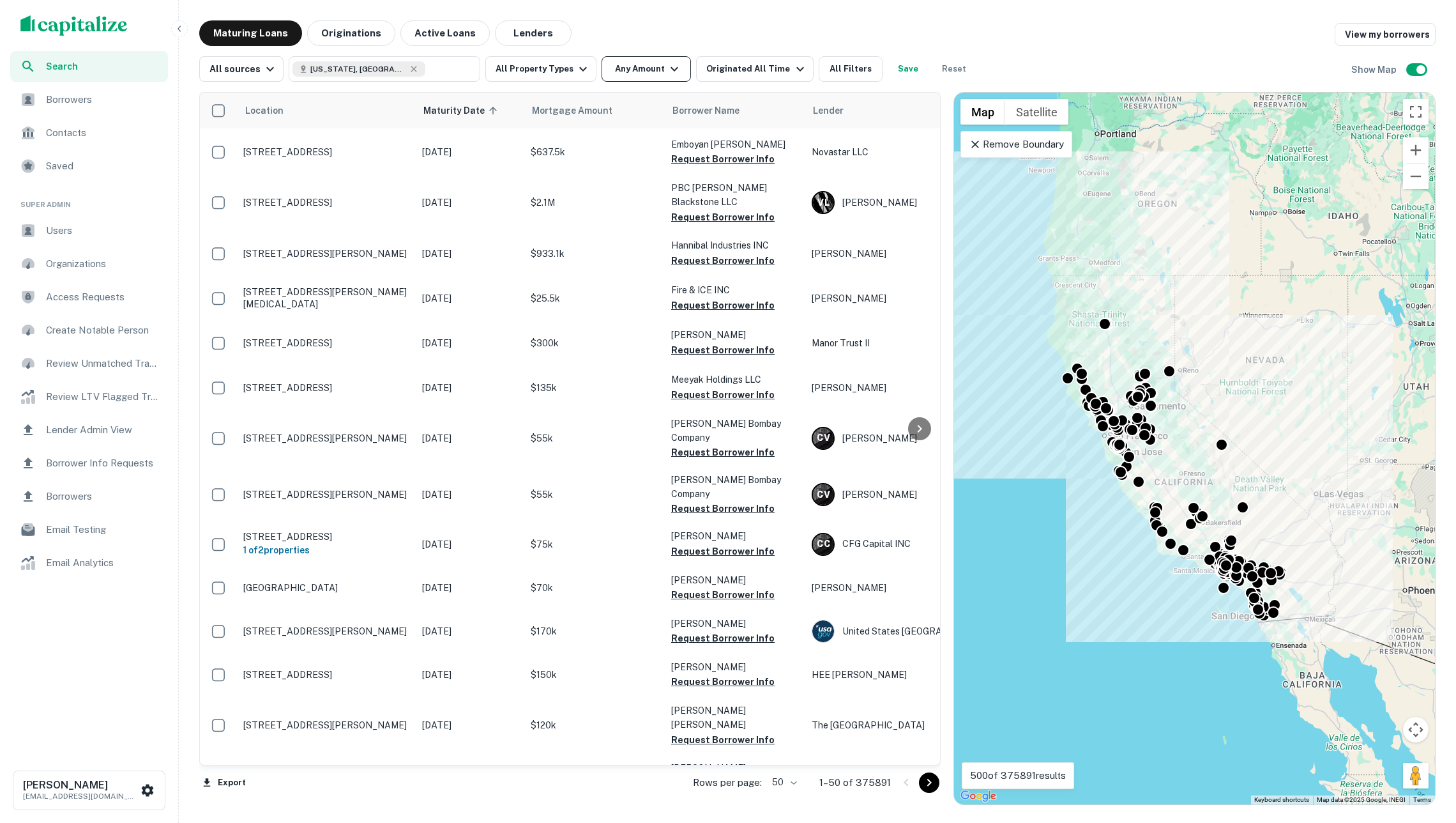
click at [645, 71] on button "Any Amount" at bounding box center [646, 68] width 89 height 25
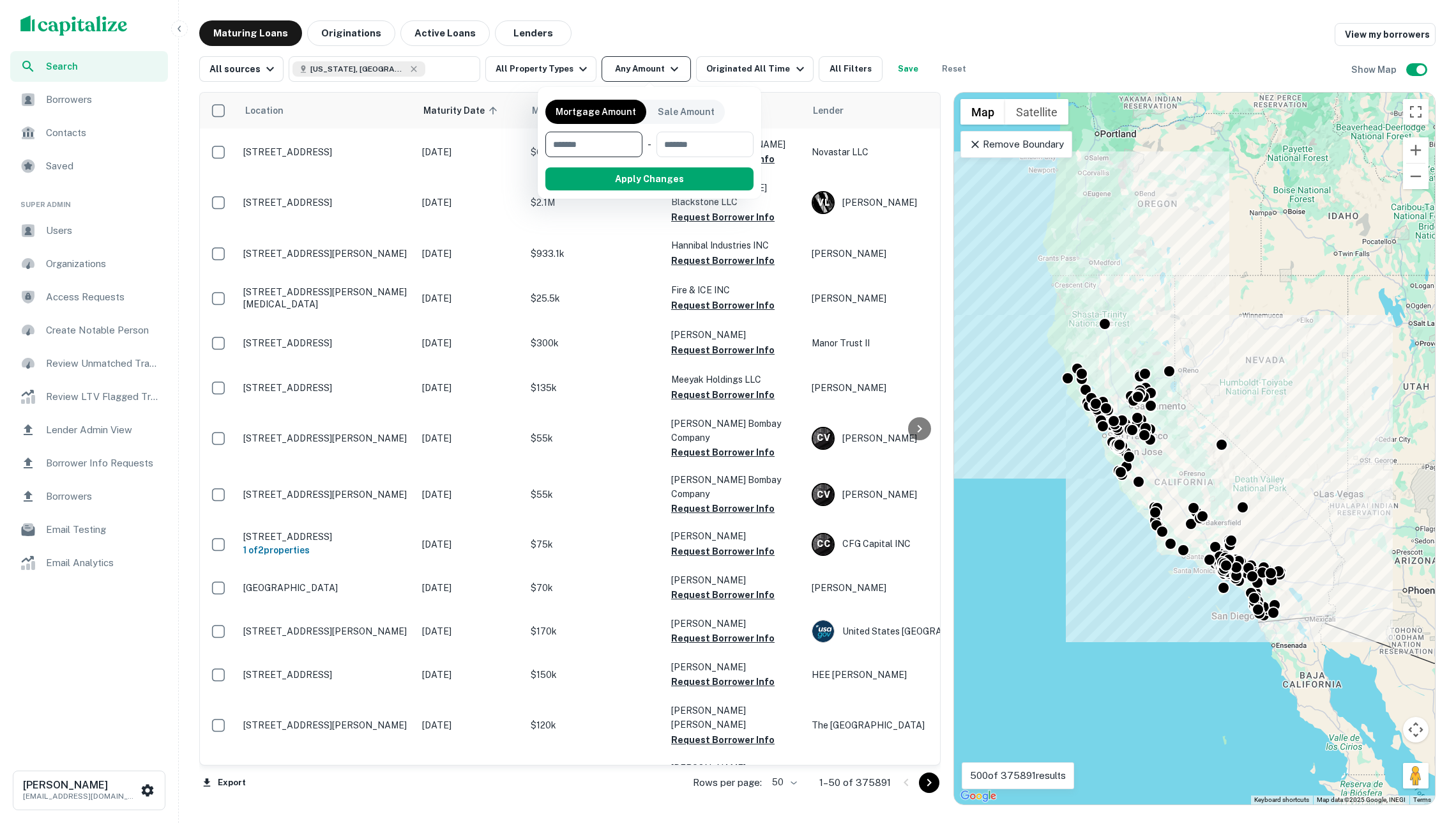
type input "*"
type input "*******"
click at [631, 174] on button "Apply Changes" at bounding box center [672, 179] width 162 height 23
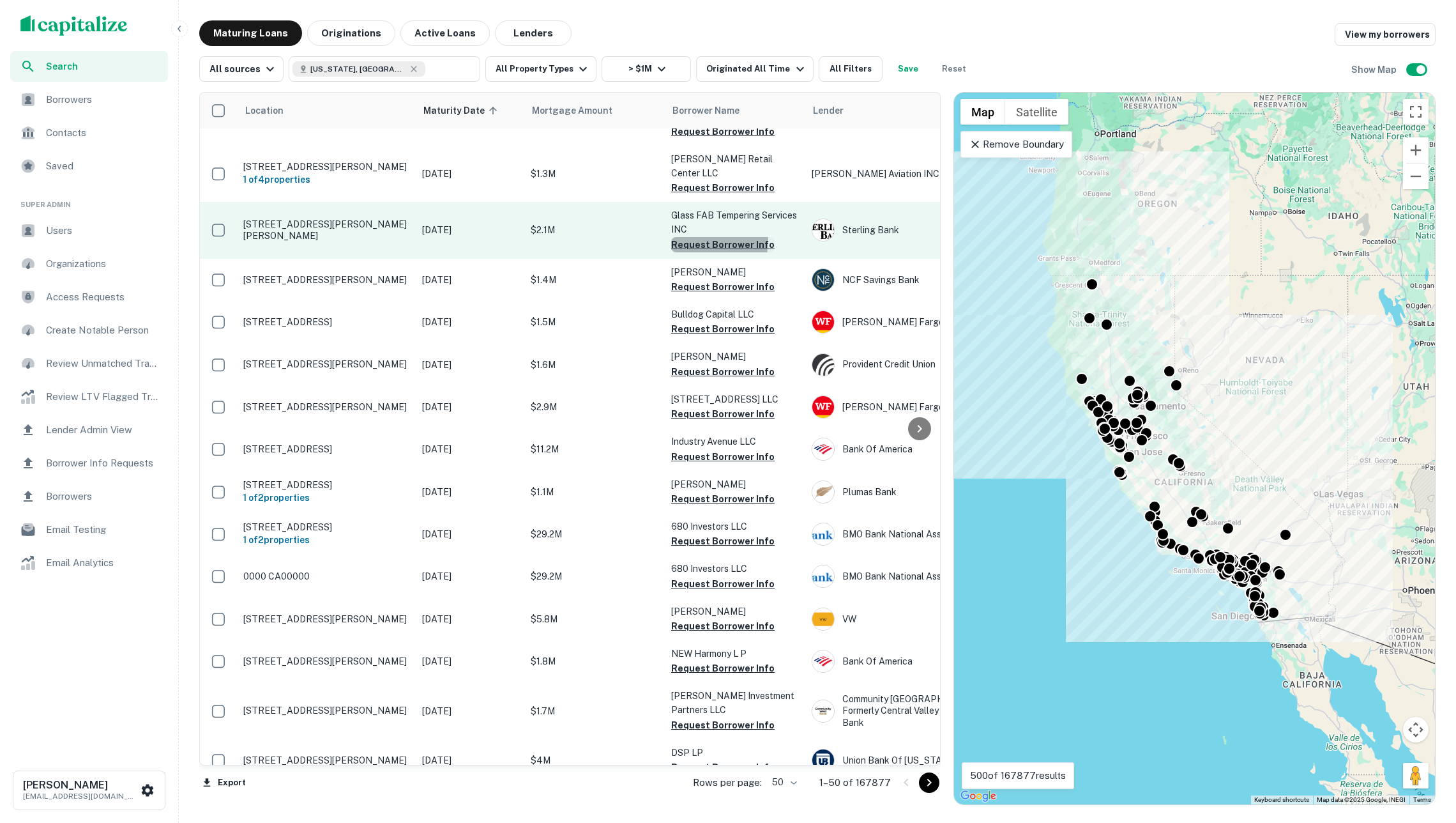
click at [693, 237] on button "Request Borrower Info" at bounding box center [723, 245] width 103 height 15
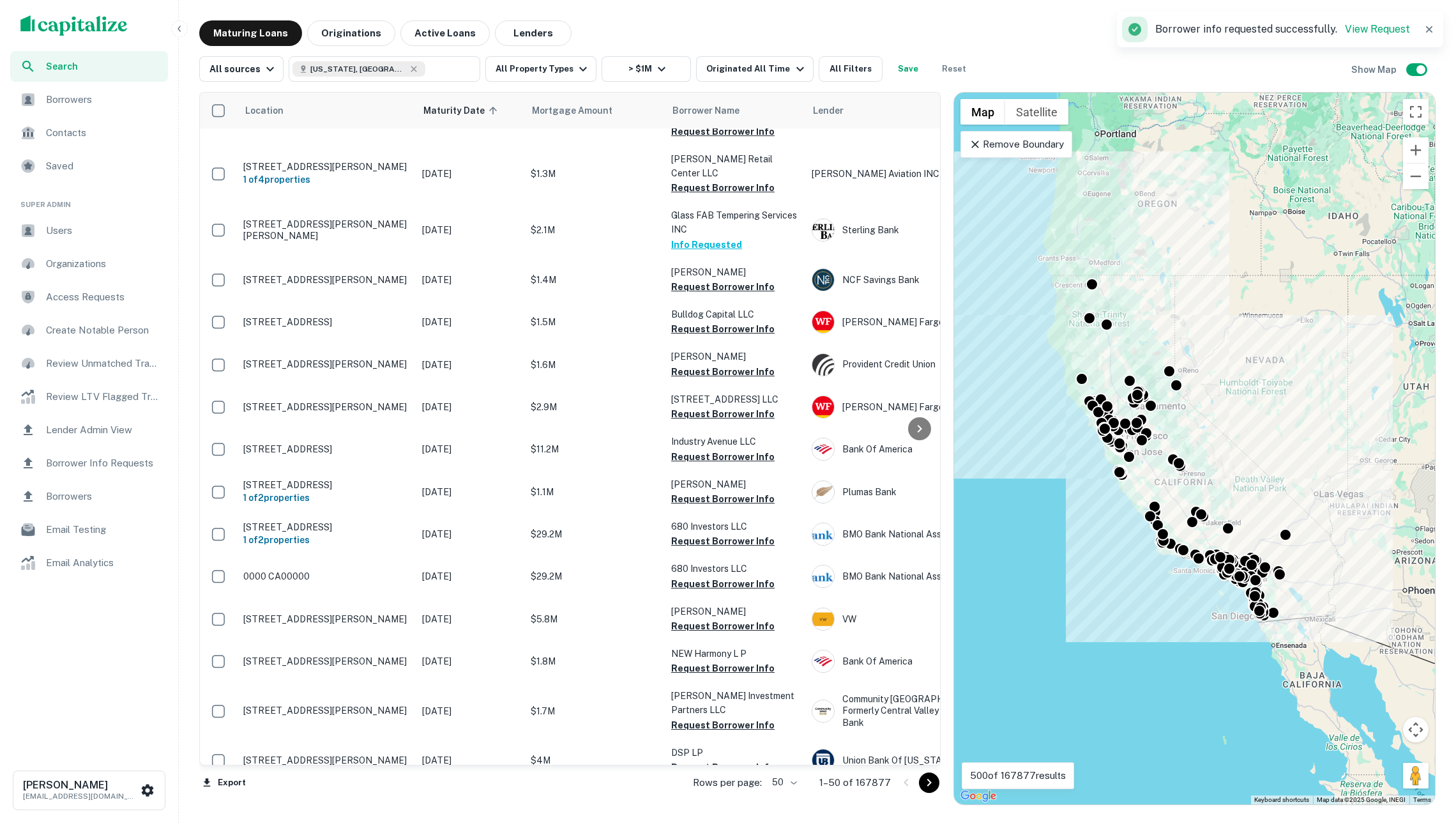
click at [1384, 23] on p "Borrower info requested successfully. View Request" at bounding box center [1283, 29] width 255 height 15
click at [1384, 27] on link "View Request" at bounding box center [1377, 28] width 65 height 12
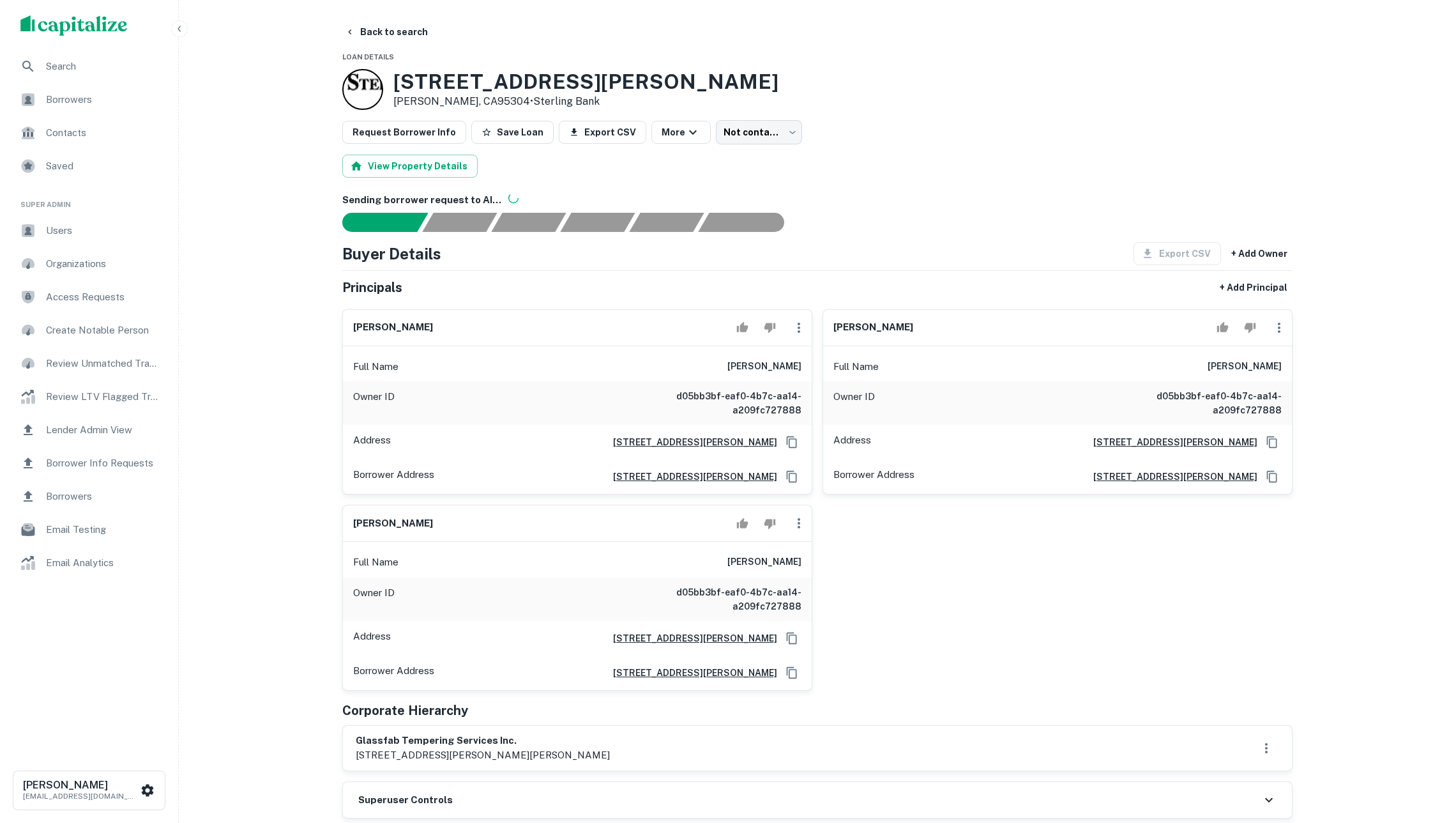
click at [990, 77] on div "4101 Holly Dr Tracy, CA95304 • Sterling Bank" at bounding box center [818, 89] width 950 height 41
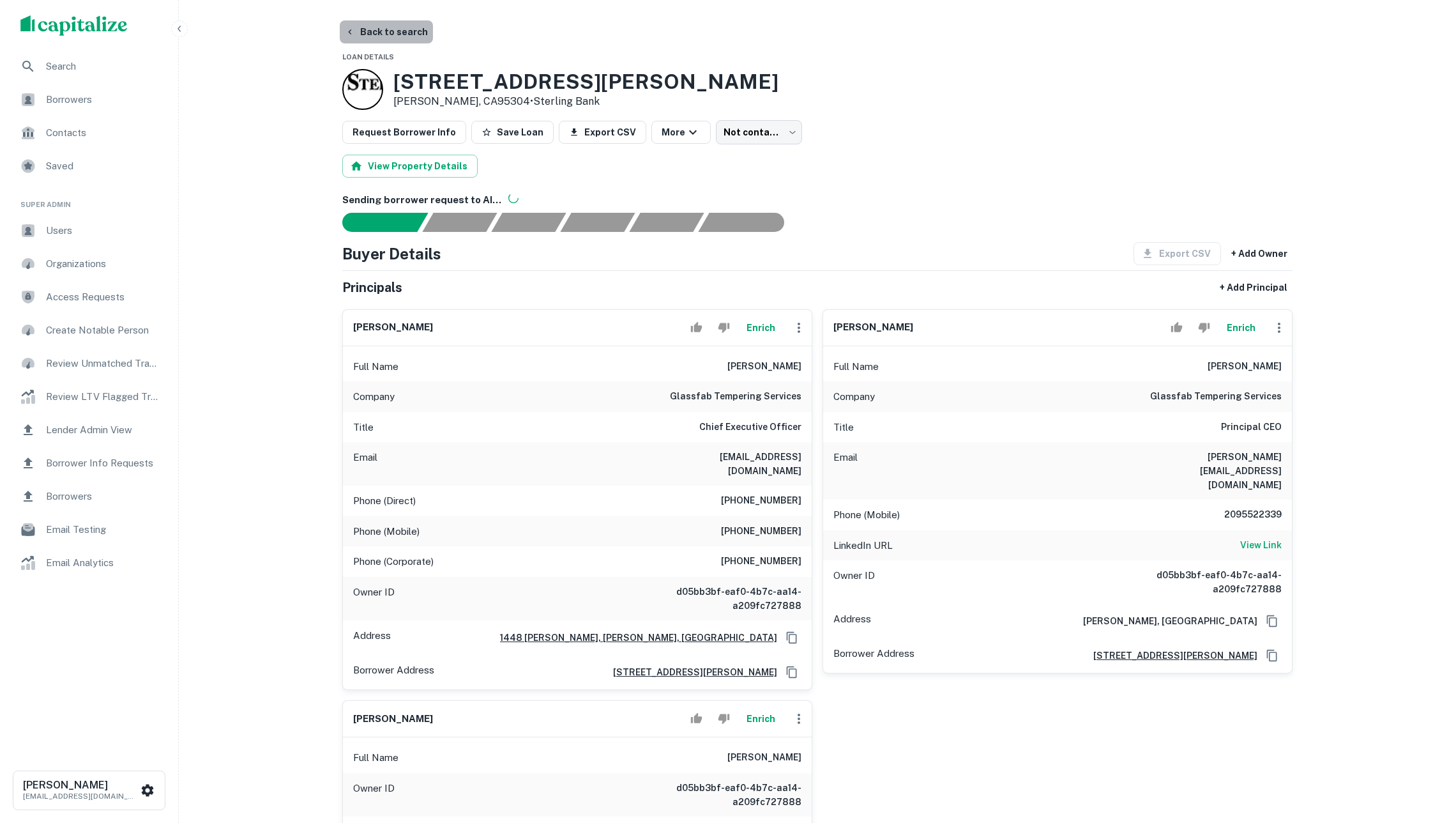
click at [379, 32] on button "Back to search" at bounding box center [386, 32] width 93 height 23
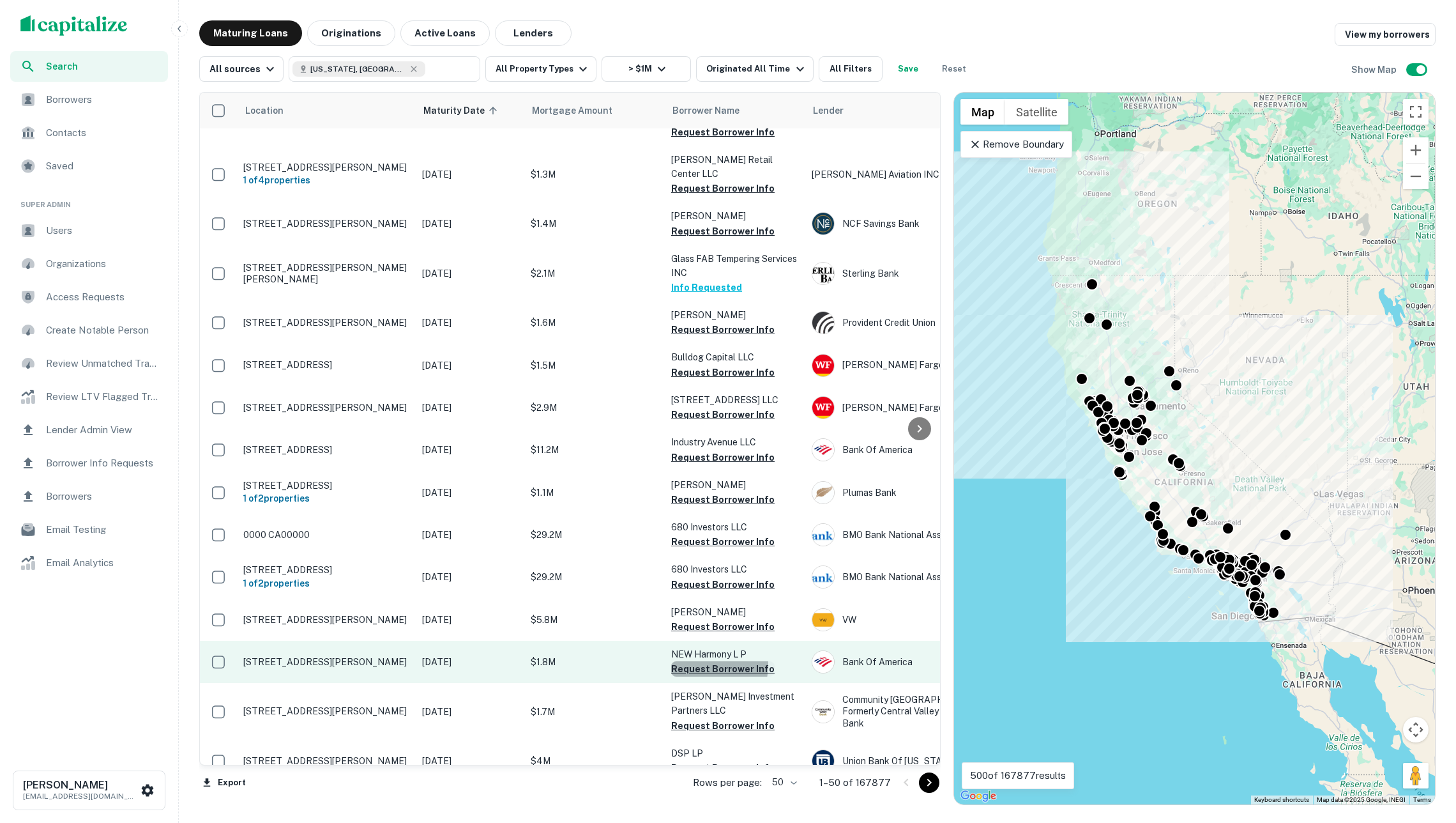
click at [698, 661] on button "Request Borrower Info" at bounding box center [723, 669] width 103 height 15
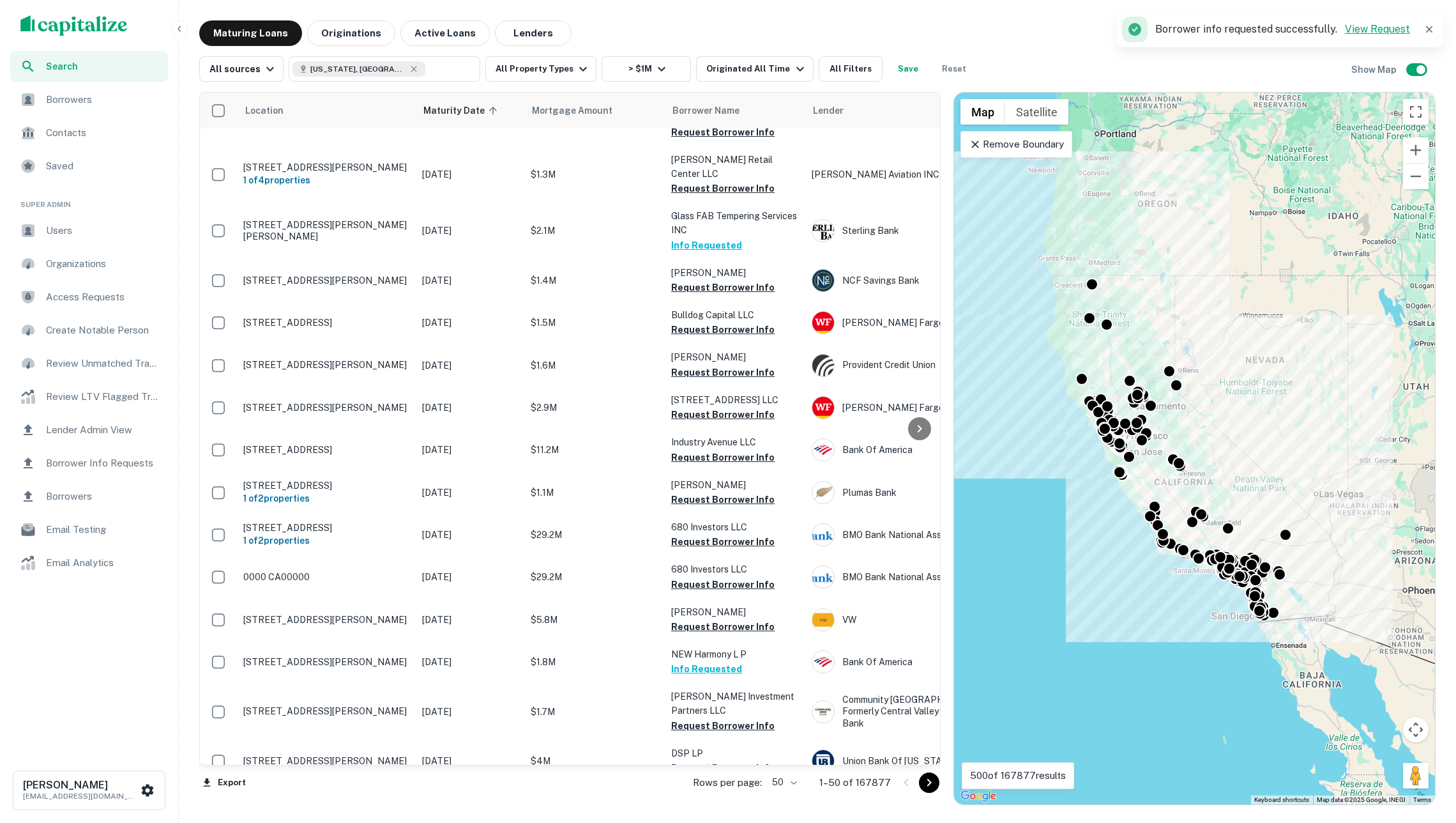
click at [1369, 28] on link "View Request" at bounding box center [1377, 28] width 65 height 12
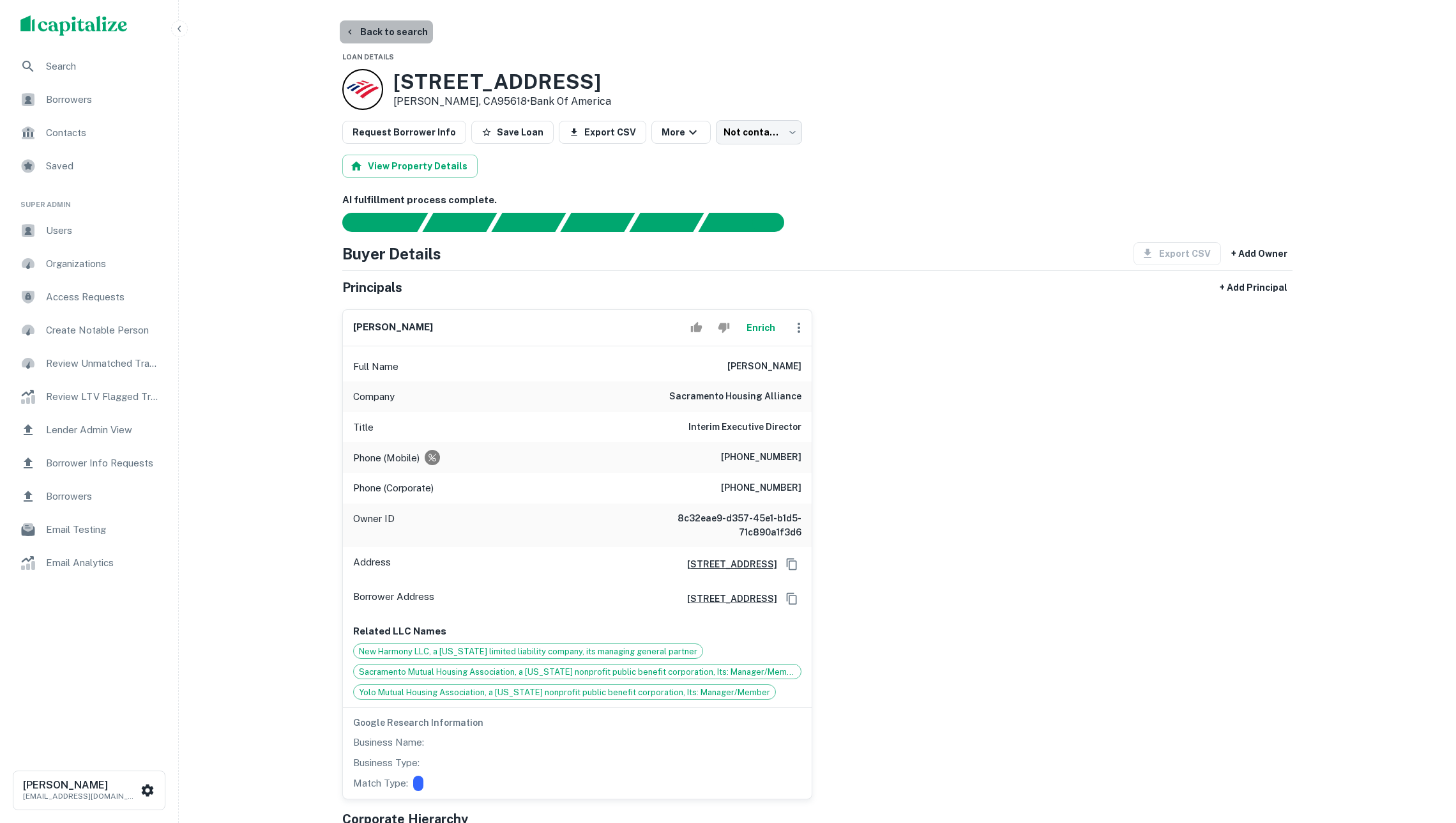
click at [374, 25] on button "Back to search" at bounding box center [386, 32] width 93 height 23
